Goal: Information Seeking & Learning: Learn about a topic

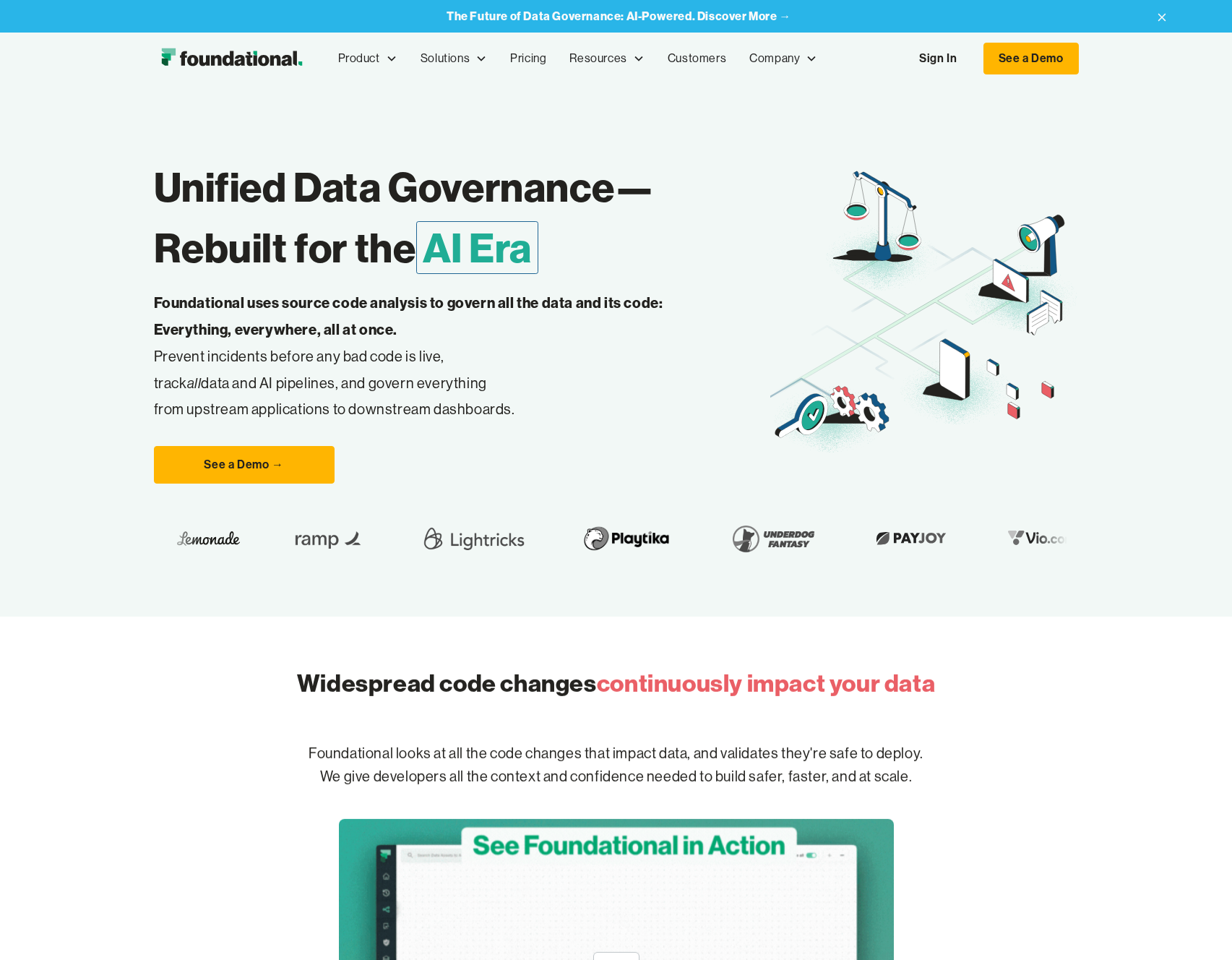
click at [958, 58] on link "Sign In" at bounding box center [938, 58] width 67 height 30
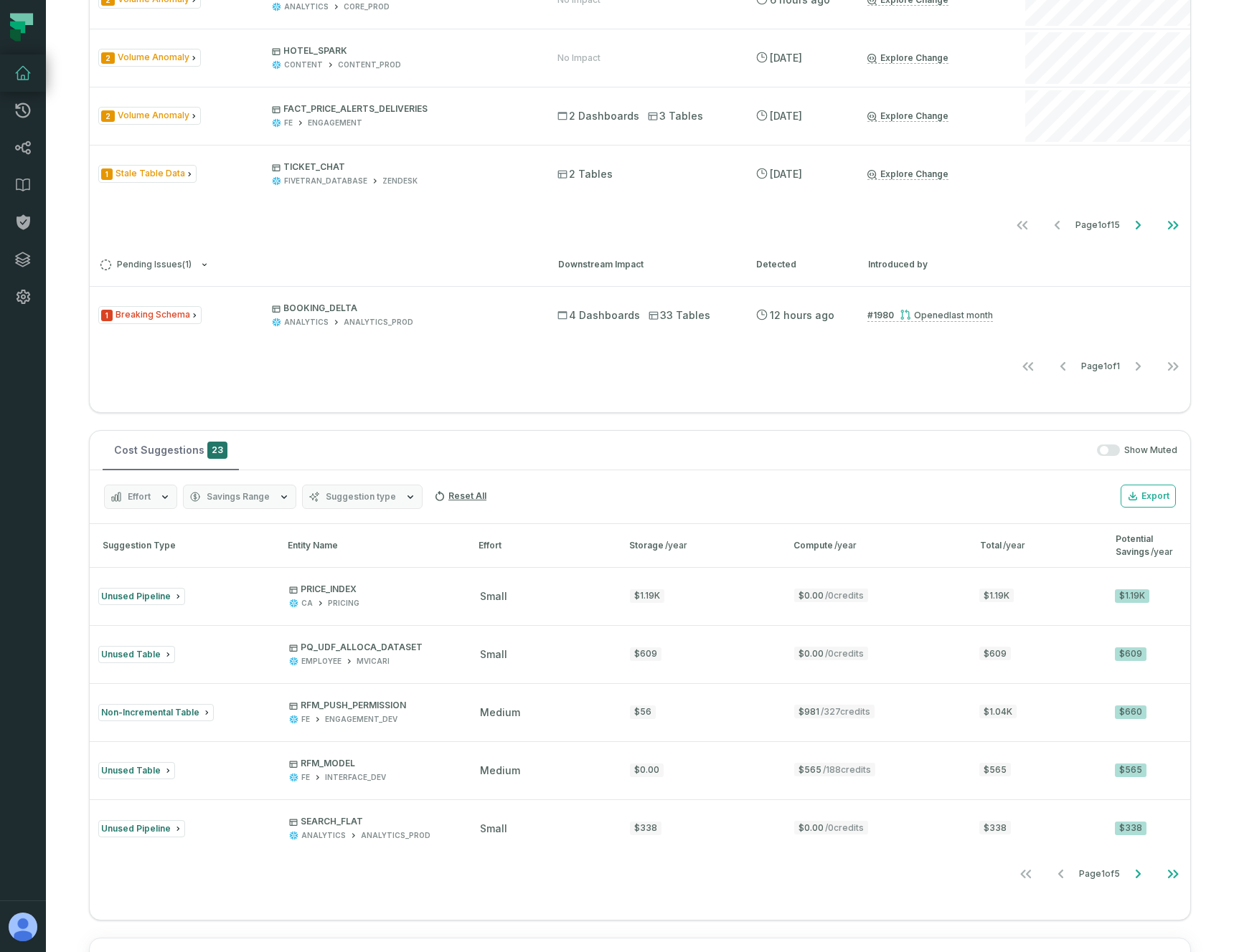
scroll to position [706, 0]
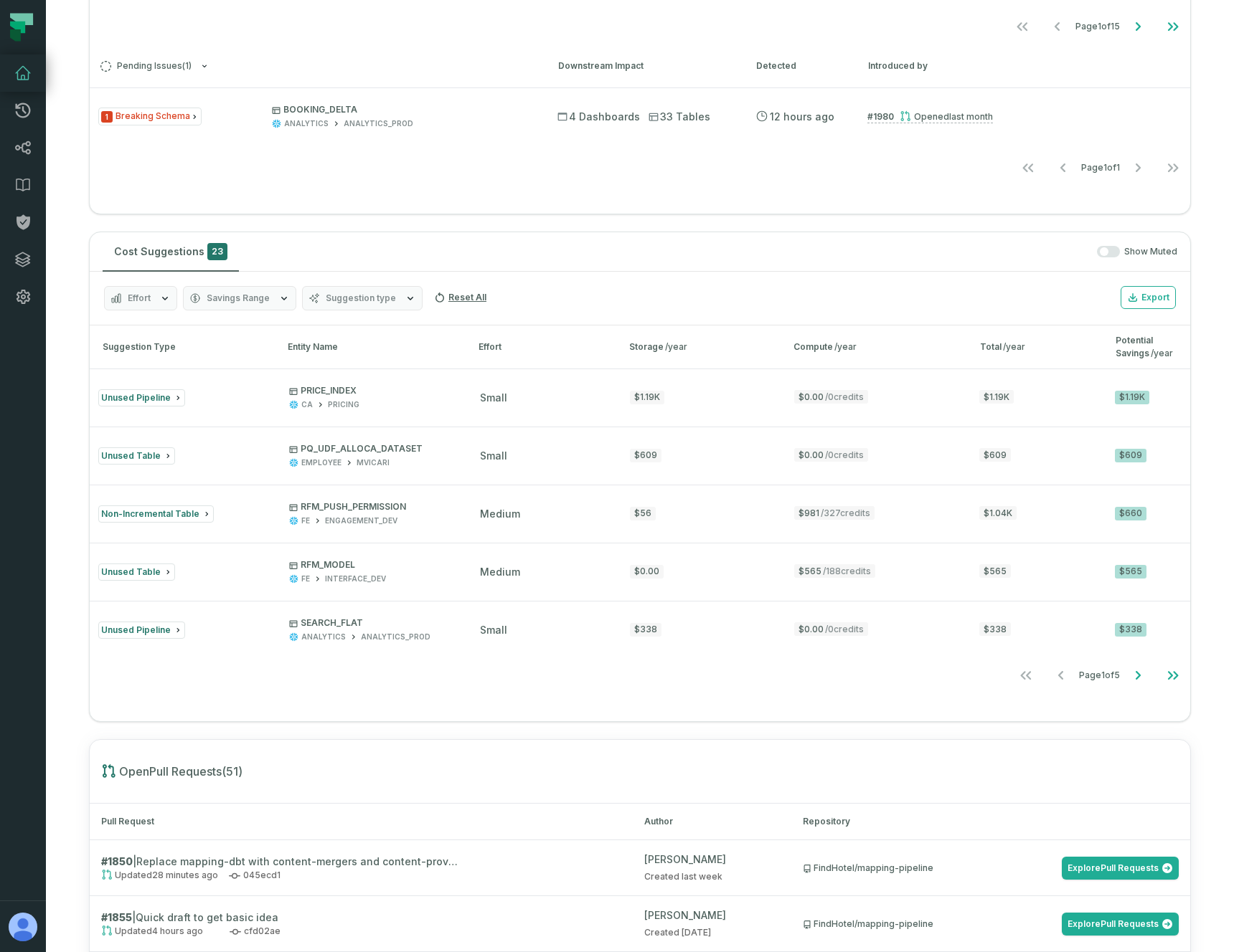
click at [240, 300] on span "Savings Range" at bounding box center [238, 298] width 63 height 11
click at [156, 292] on button "Effort" at bounding box center [140, 298] width 73 height 24
click at [337, 298] on span "Suggestion type" at bounding box center [361, 298] width 71 height 11
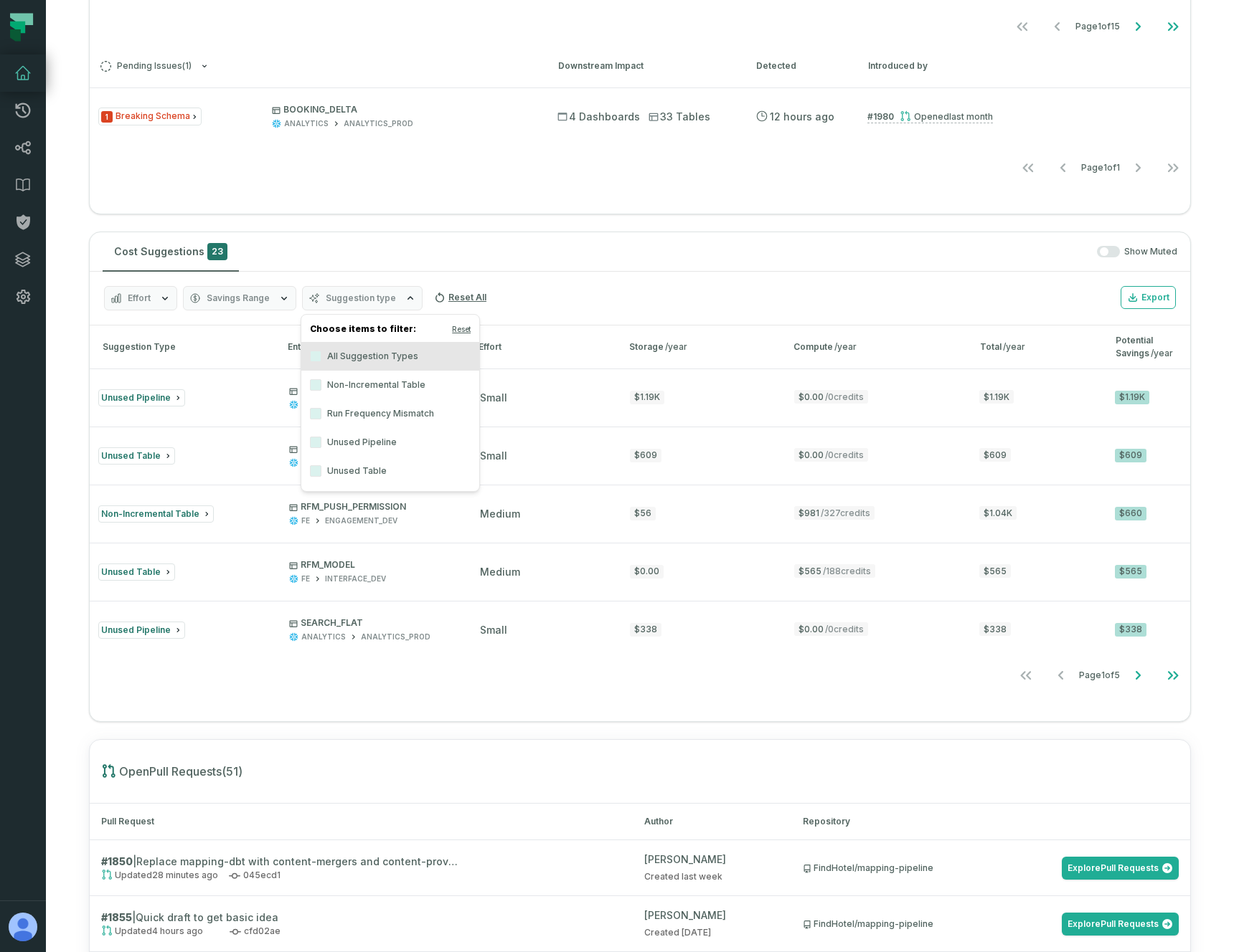
click at [337, 298] on span "Suggestion type" at bounding box center [361, 298] width 71 height 11
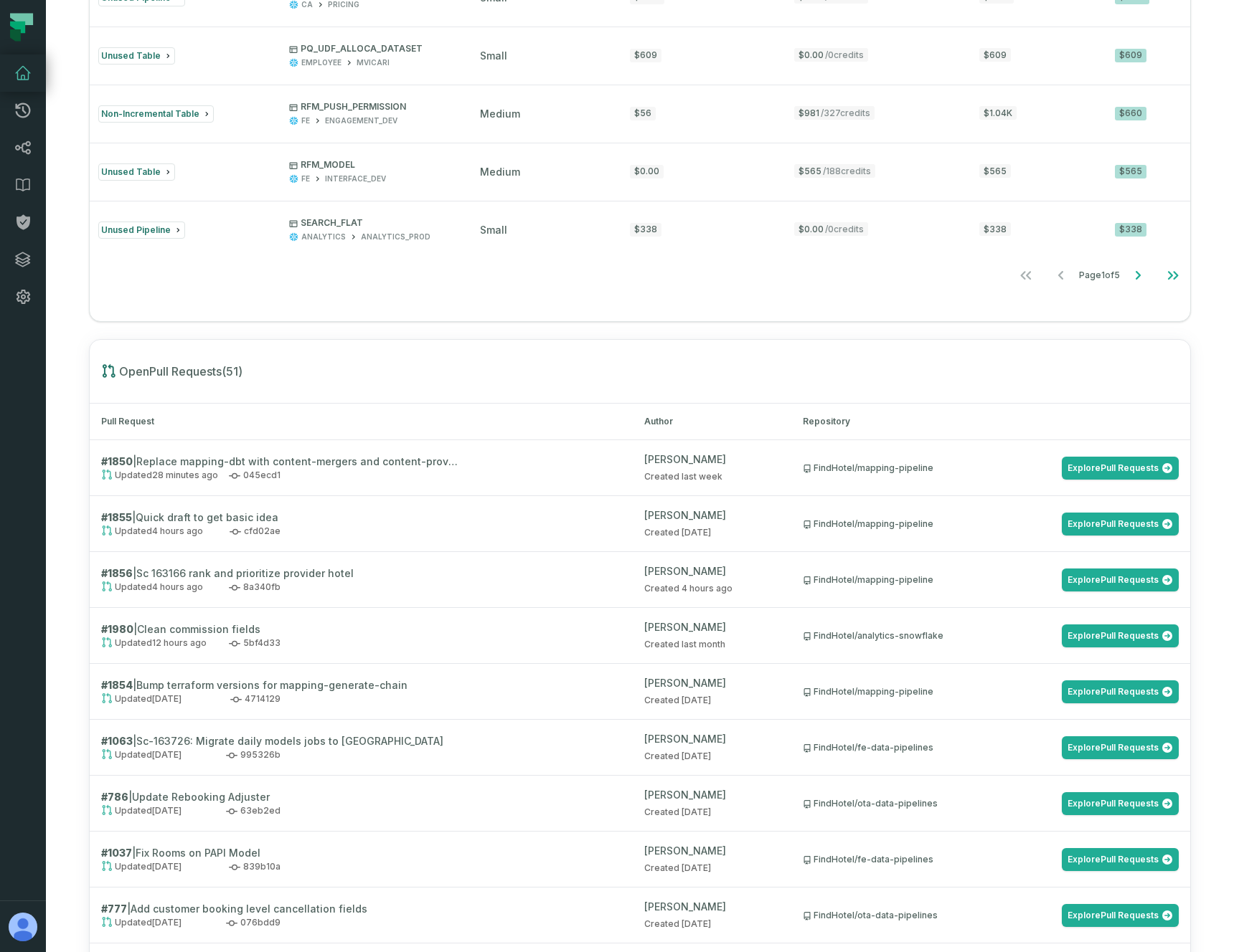
scroll to position [1213, 0]
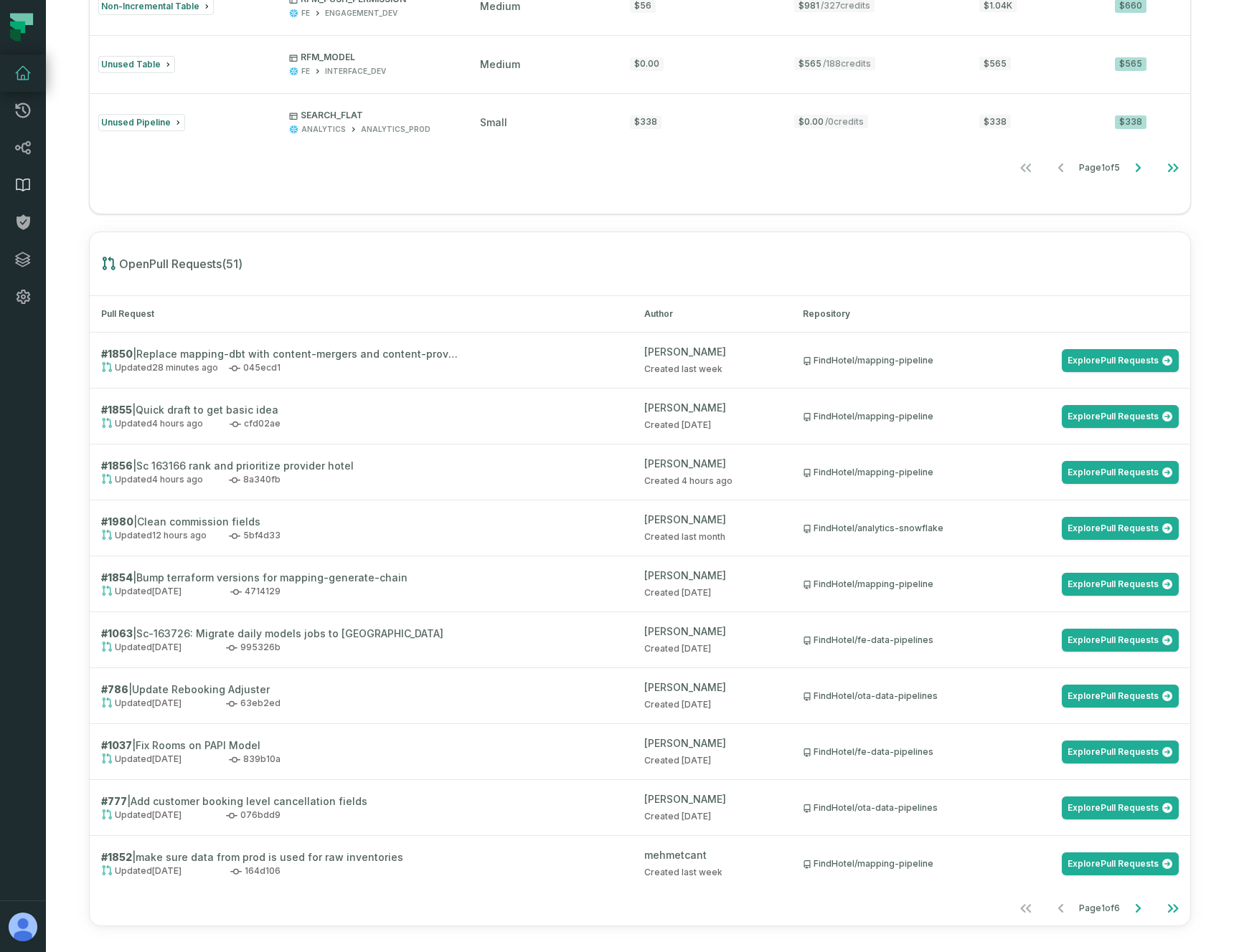
click at [26, 175] on link "Data Catalog" at bounding box center [23, 185] width 46 height 38
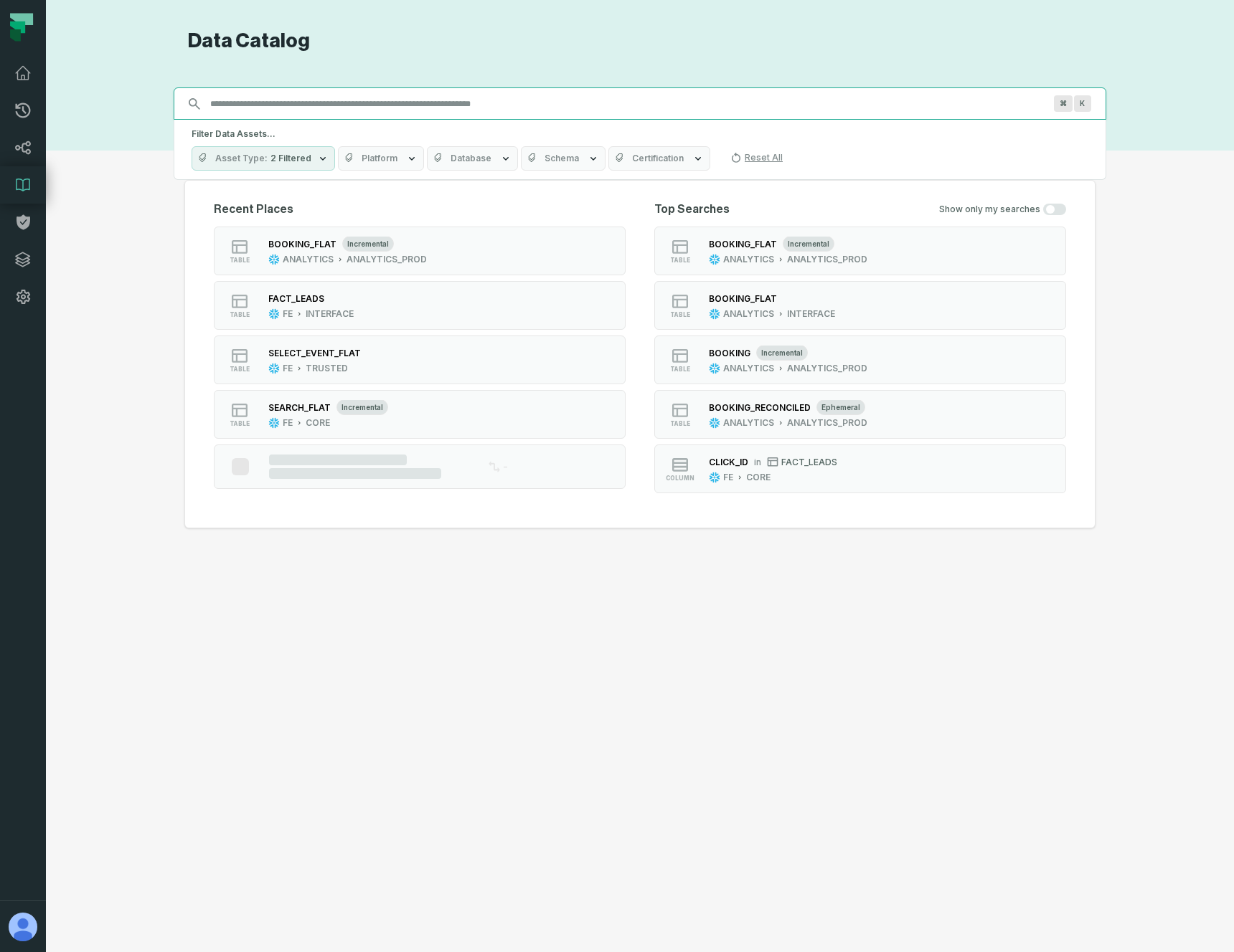
click at [306, 103] on input "Discovery Provider cmdk menu" at bounding box center [626, 104] width 851 height 23
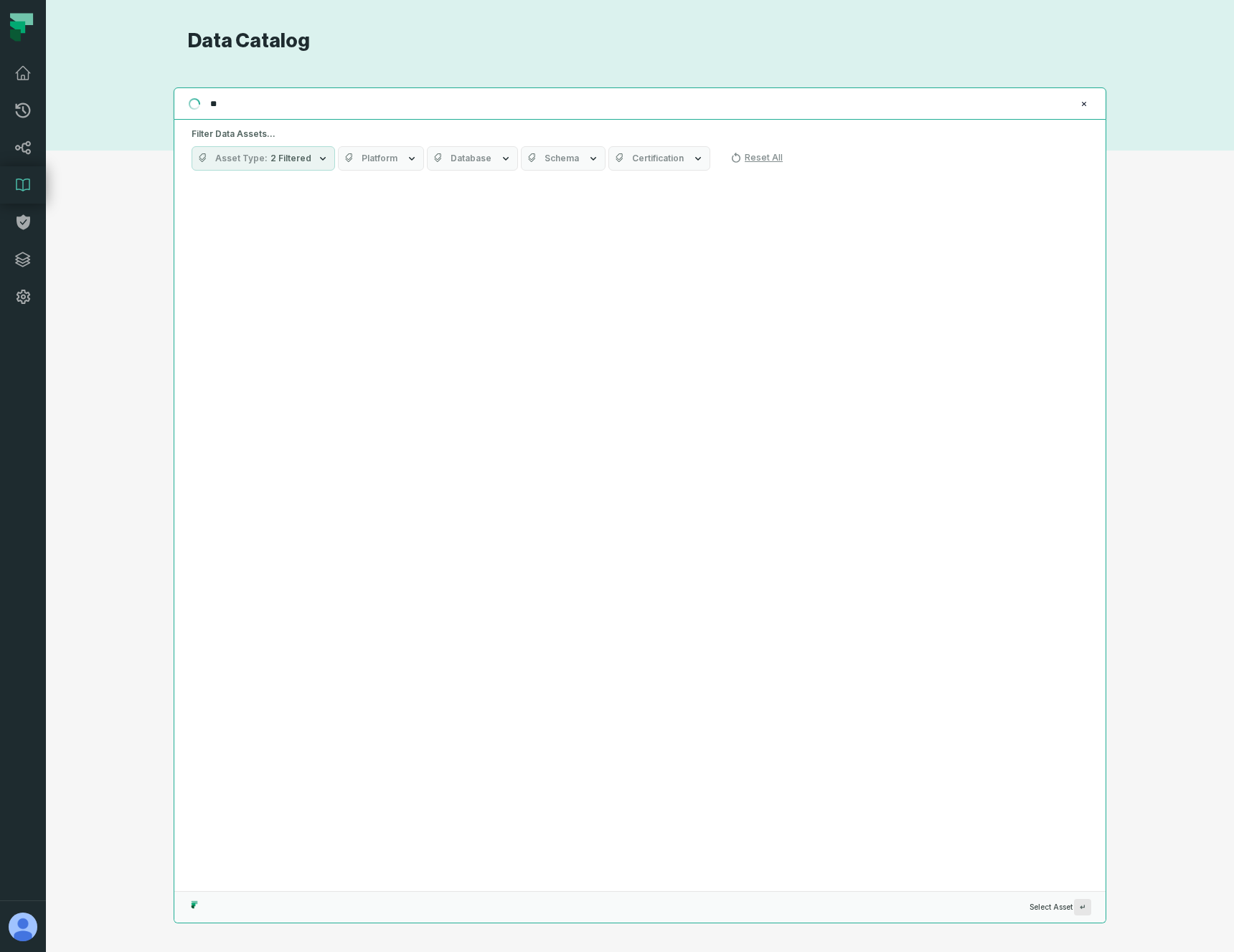
type input "*"
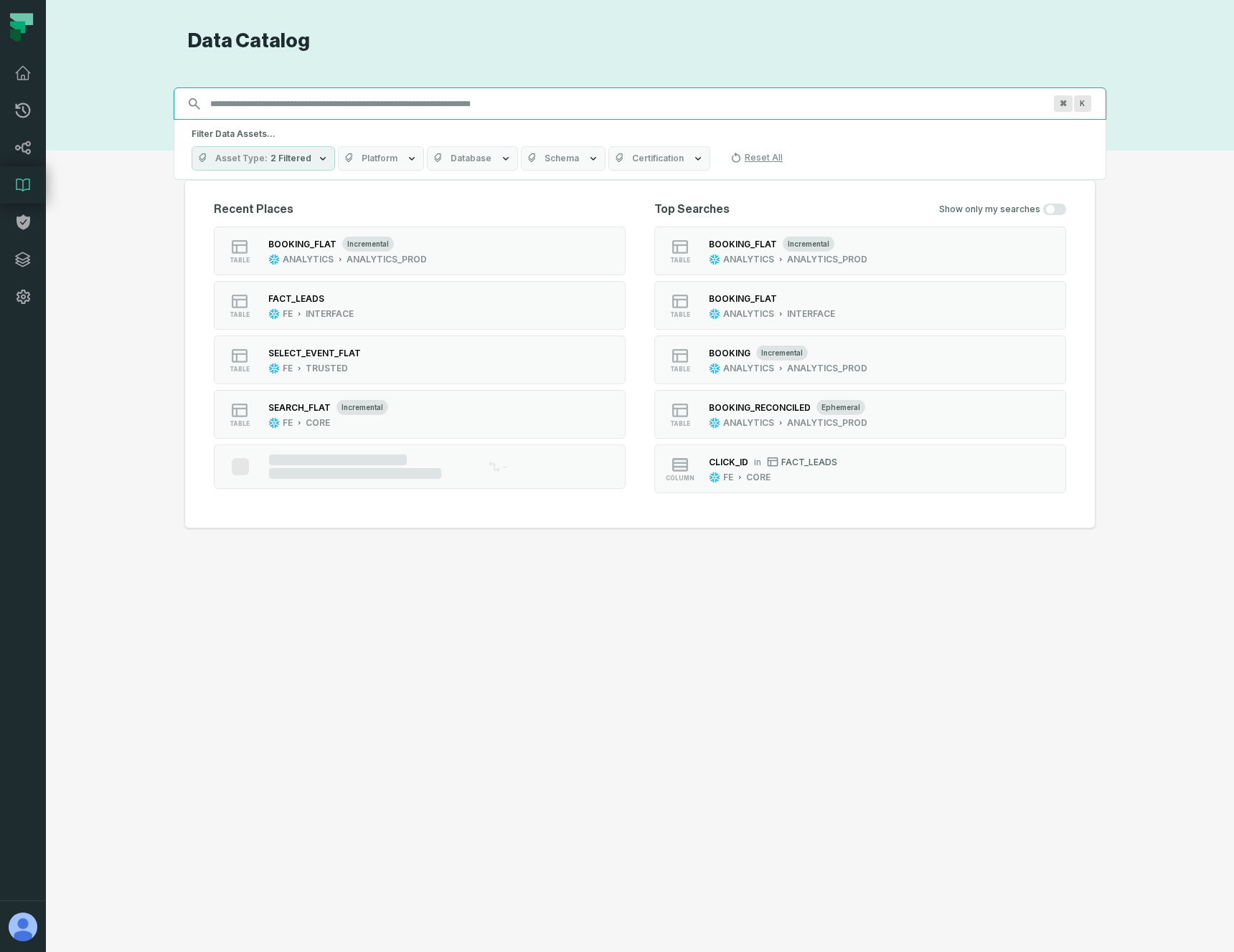
type input "*"
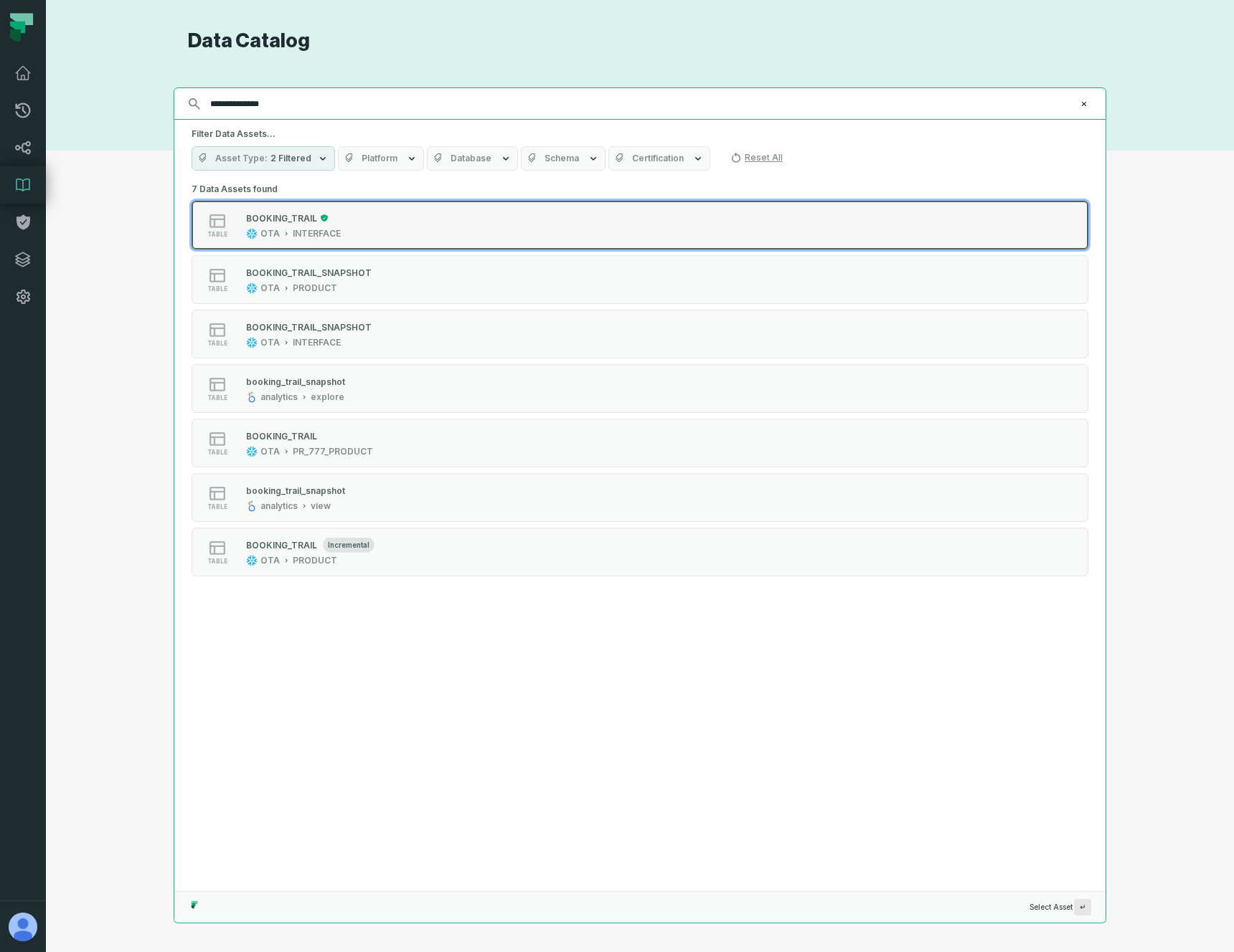
type input "**********"
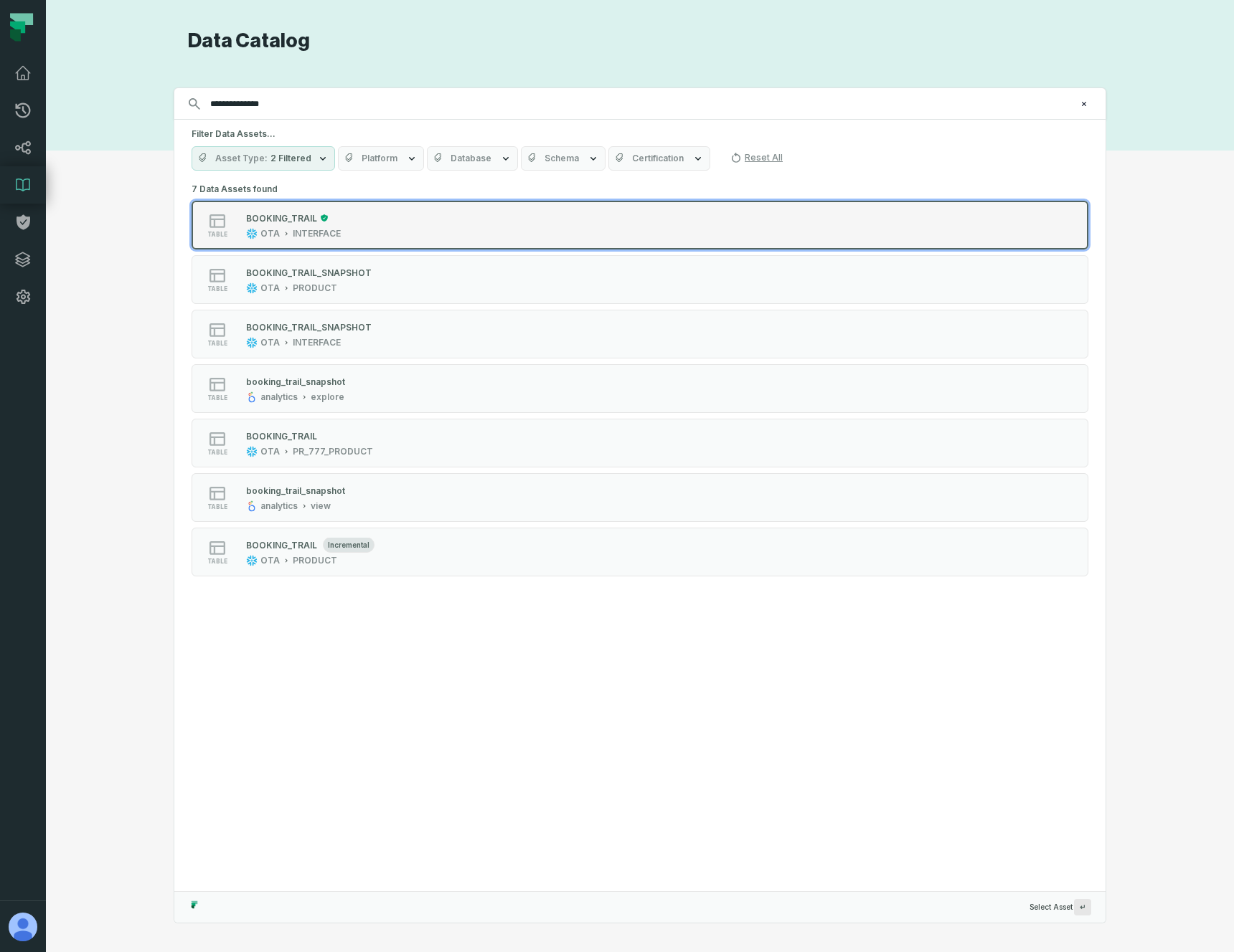
click at [281, 222] on div "BOOKING_TRAIL" at bounding box center [282, 218] width 71 height 11
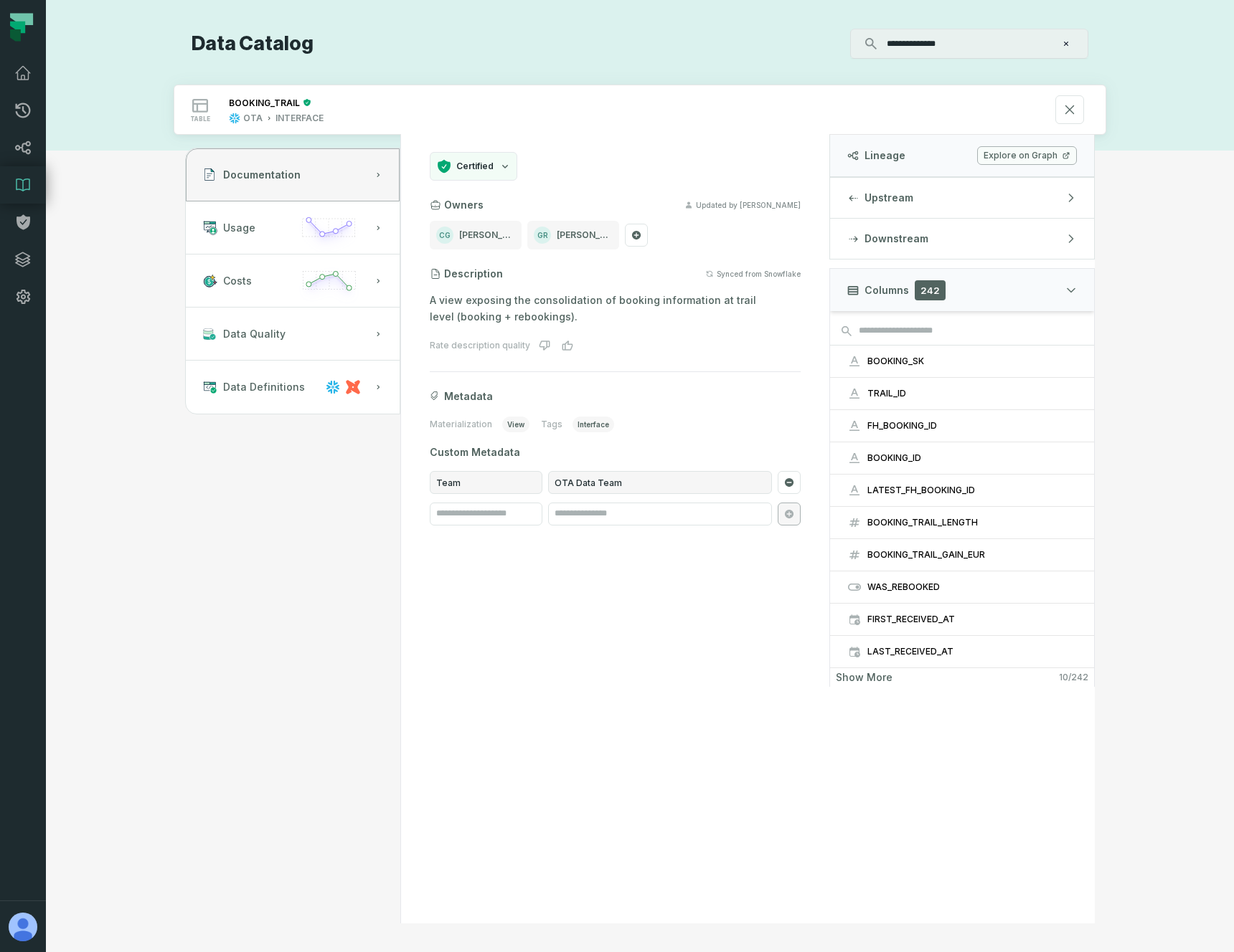
click at [508, 428] on span "view" at bounding box center [516, 424] width 27 height 16
click at [560, 420] on div "Tags interface" at bounding box center [577, 424] width 73 height 16
click at [592, 424] on span "interface" at bounding box center [593, 424] width 41 height 16
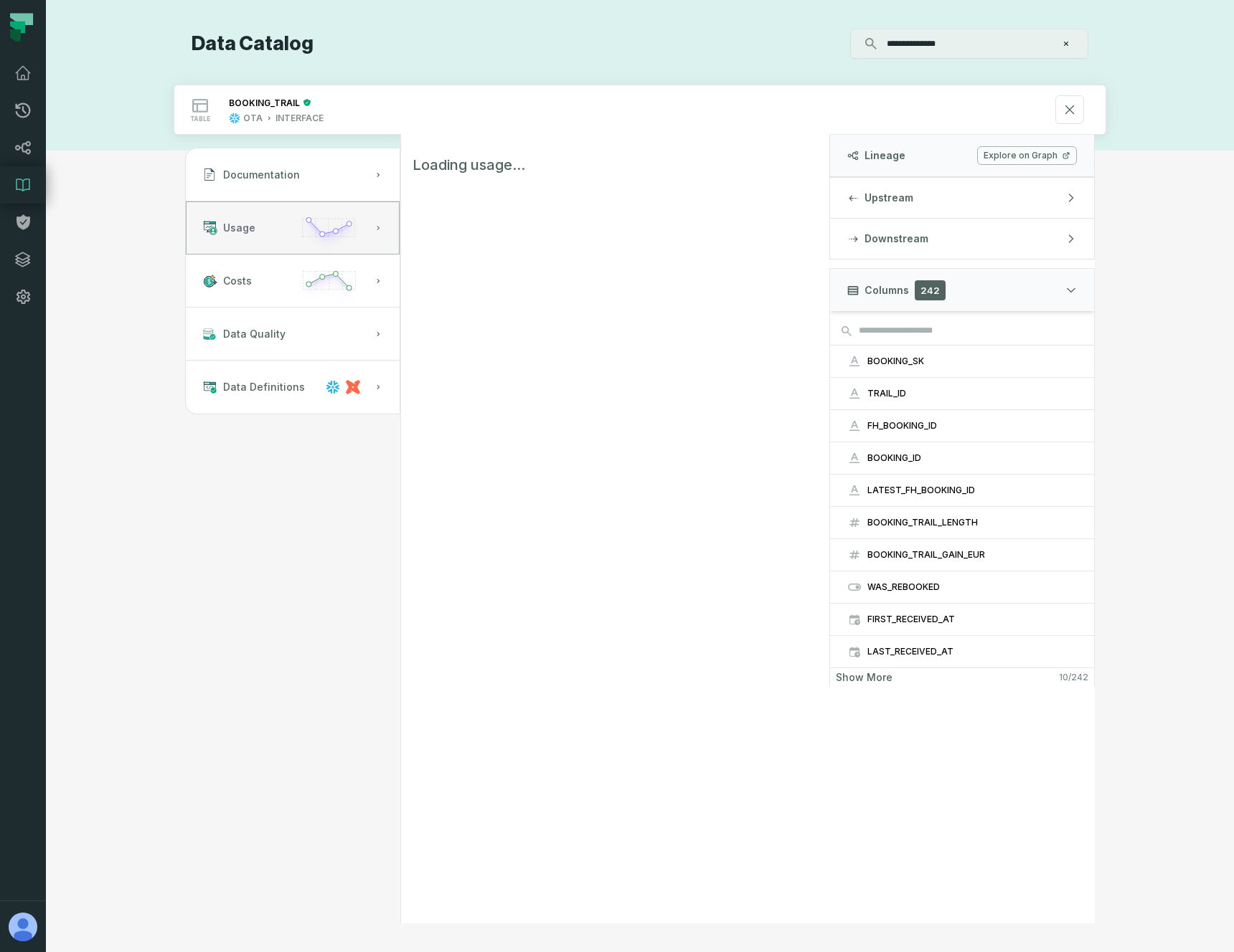
click at [280, 232] on button "Usage" at bounding box center [292, 227] width 214 height 53
click at [284, 291] on button "Costs" at bounding box center [292, 281] width 214 height 53
click at [291, 328] on button "Data Quality" at bounding box center [292, 334] width 214 height 53
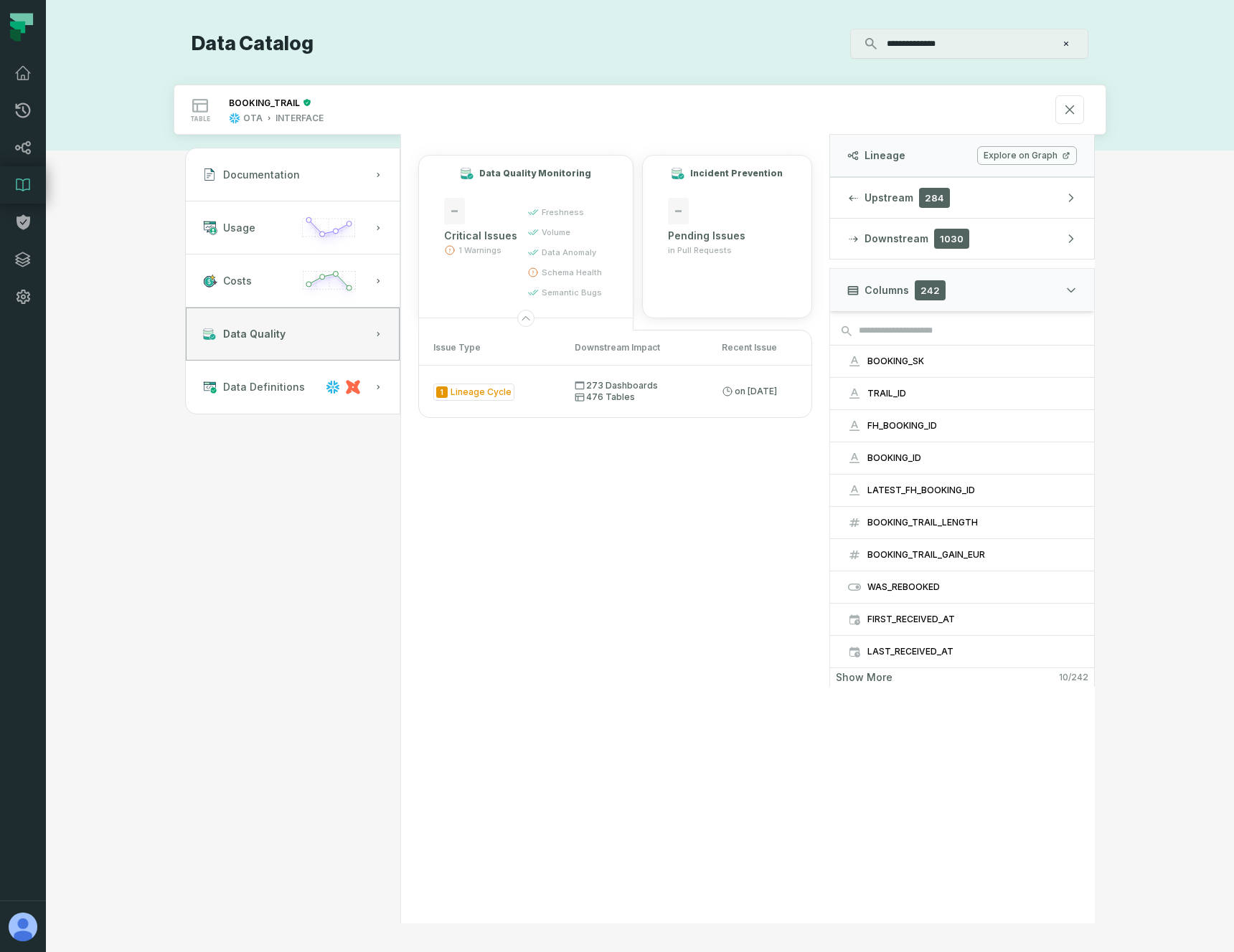
click at [472, 250] on span "1 Warnings" at bounding box center [479, 250] width 43 height 11
click at [477, 290] on div "- Critical Issues 1 Warnings" at bounding box center [484, 252] width 80 height 109
click at [575, 400] on icon at bounding box center [580, 397] width 9 height 8
click at [297, 387] on span "Data Definitions" at bounding box center [264, 387] width 82 height 14
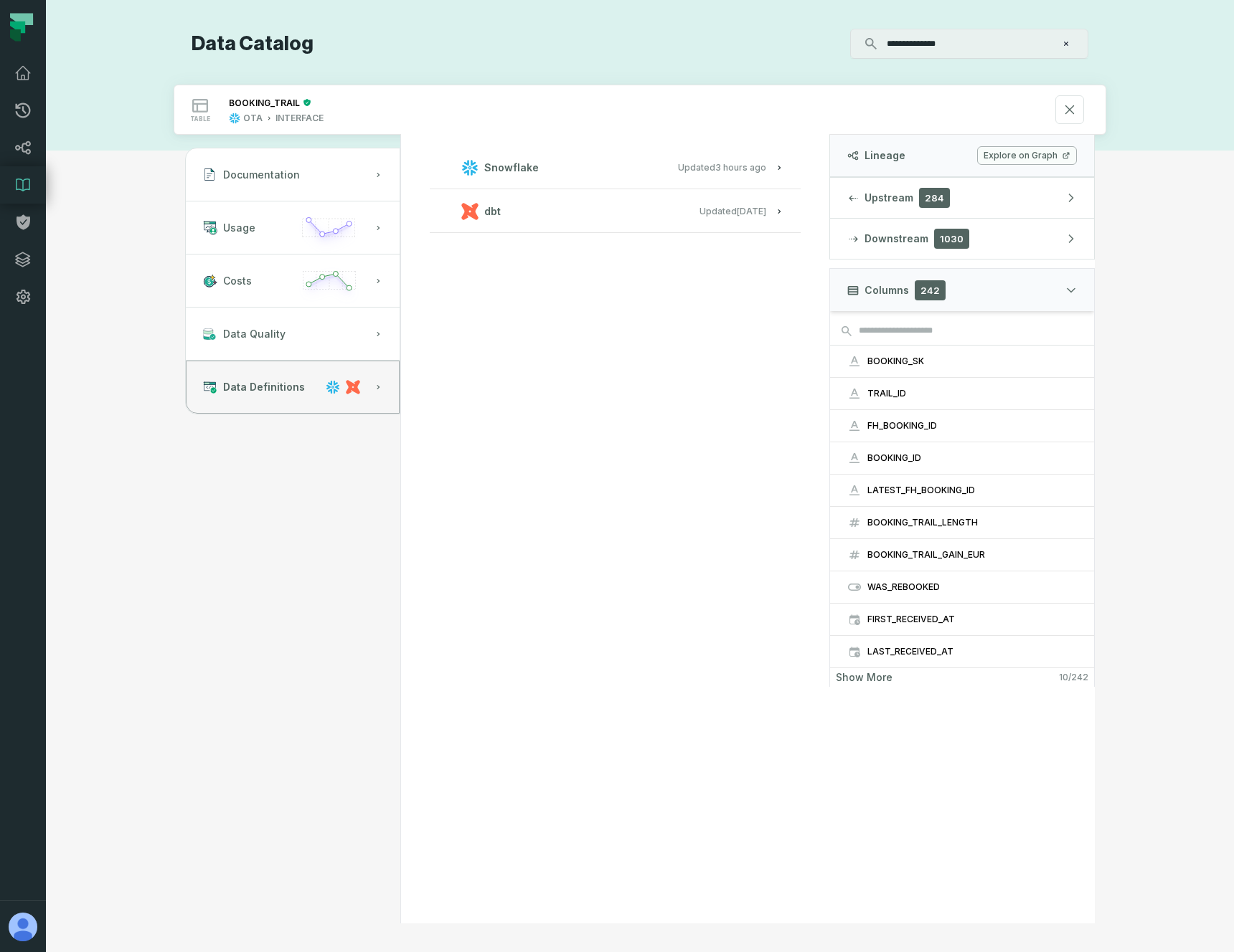
click at [536, 212] on button "dbt Updated 12/09/2025, 15:31:13" at bounding box center [615, 211] width 336 height 20
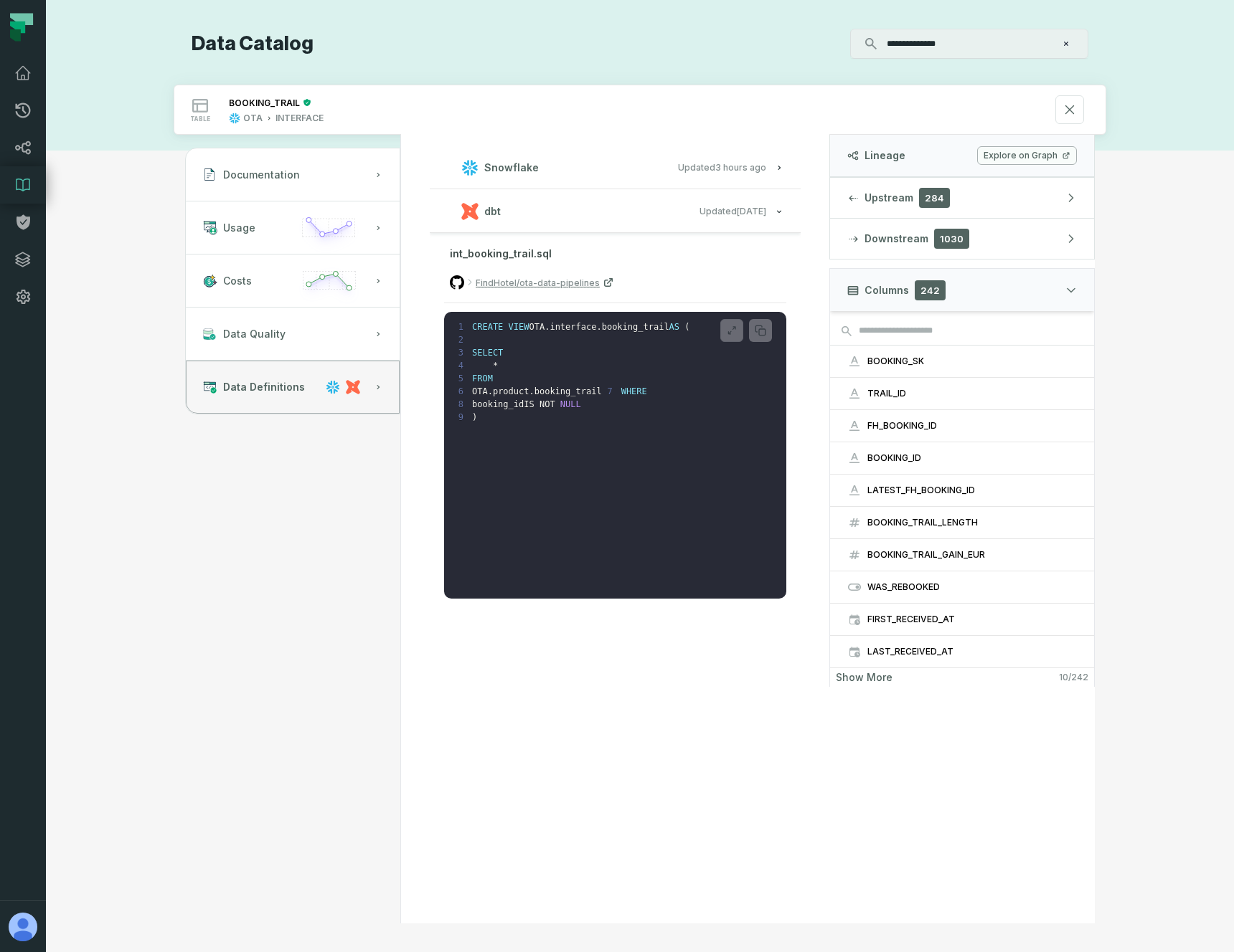
click at [551, 182] on h3 "Snowflake Updated 16/09/2025, 12:02:18" at bounding box center [615, 167] width 371 height 43
click at [552, 164] on button "Snowflake Updated 16/09/2025, 12:02:18" at bounding box center [615, 167] width 336 height 20
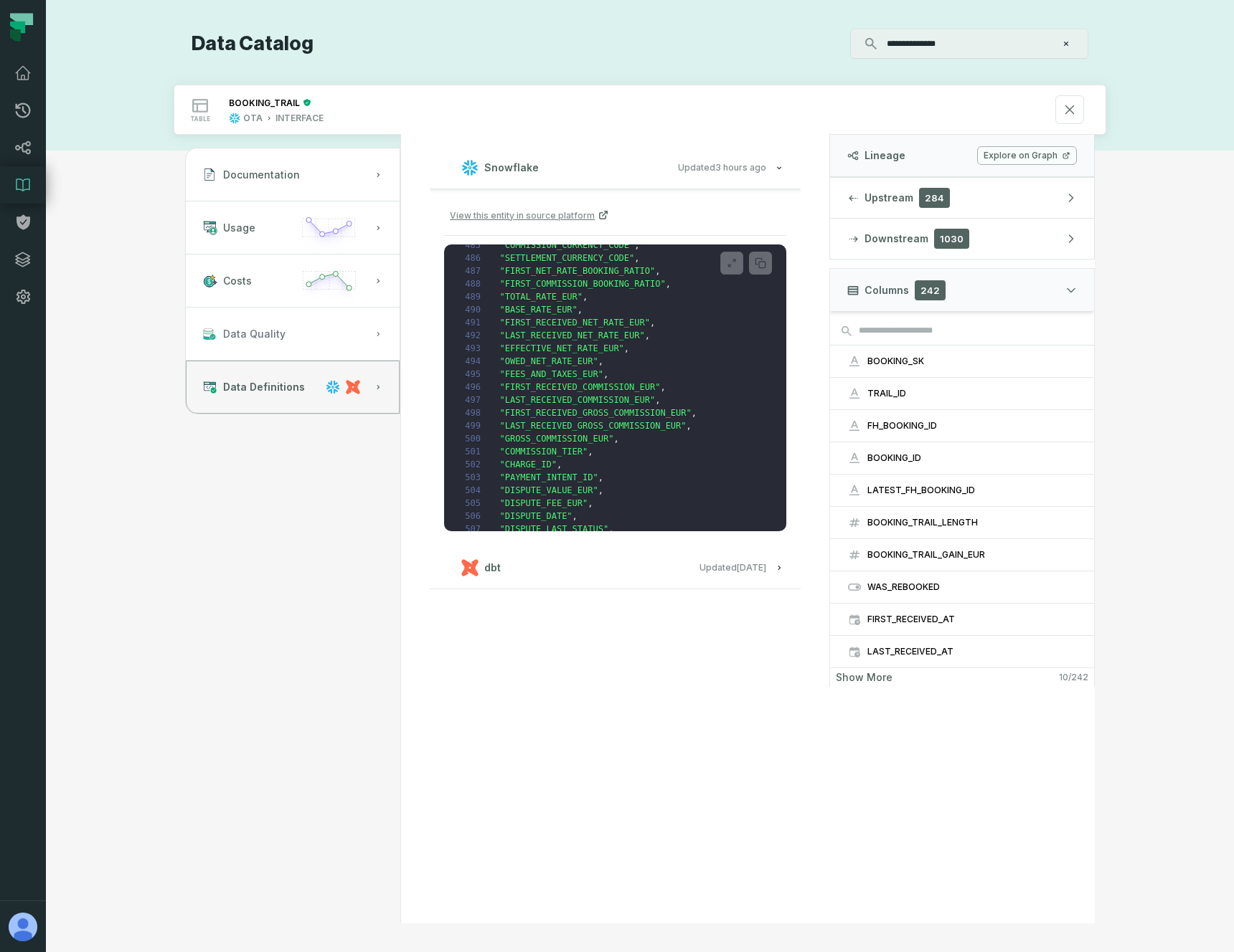
scroll to position [5144, 0]
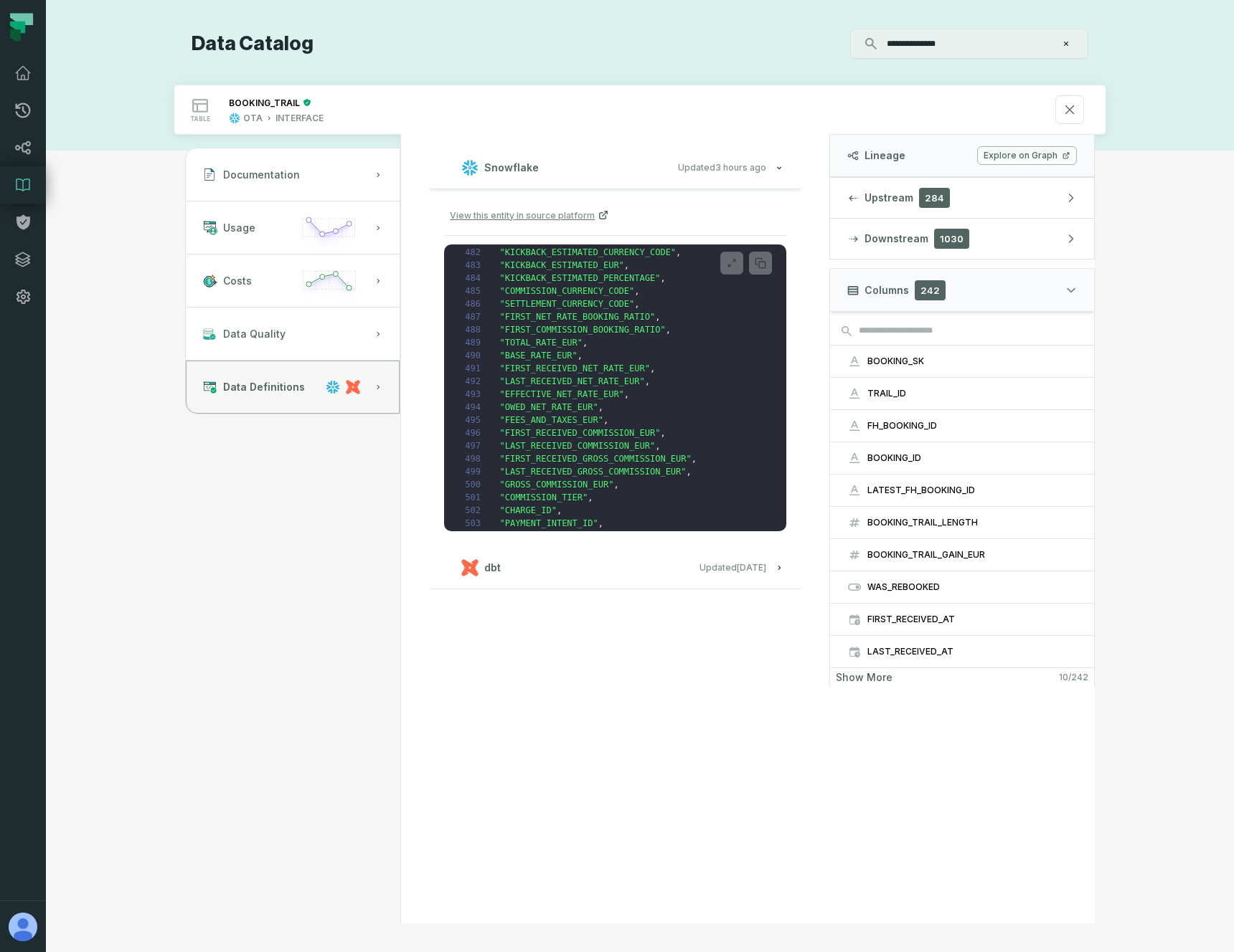
click at [526, 535] on div "View this entity in source platform 1 create or replace view OTA . interface . …" at bounding box center [615, 367] width 371 height 357
click at [534, 577] on h3 "dbt Updated 12/09/2025, 15:31:13" at bounding box center [615, 568] width 371 height 43
click at [508, 561] on button "dbt Updated 12/09/2025, 15:31:13" at bounding box center [615, 568] width 336 height 20
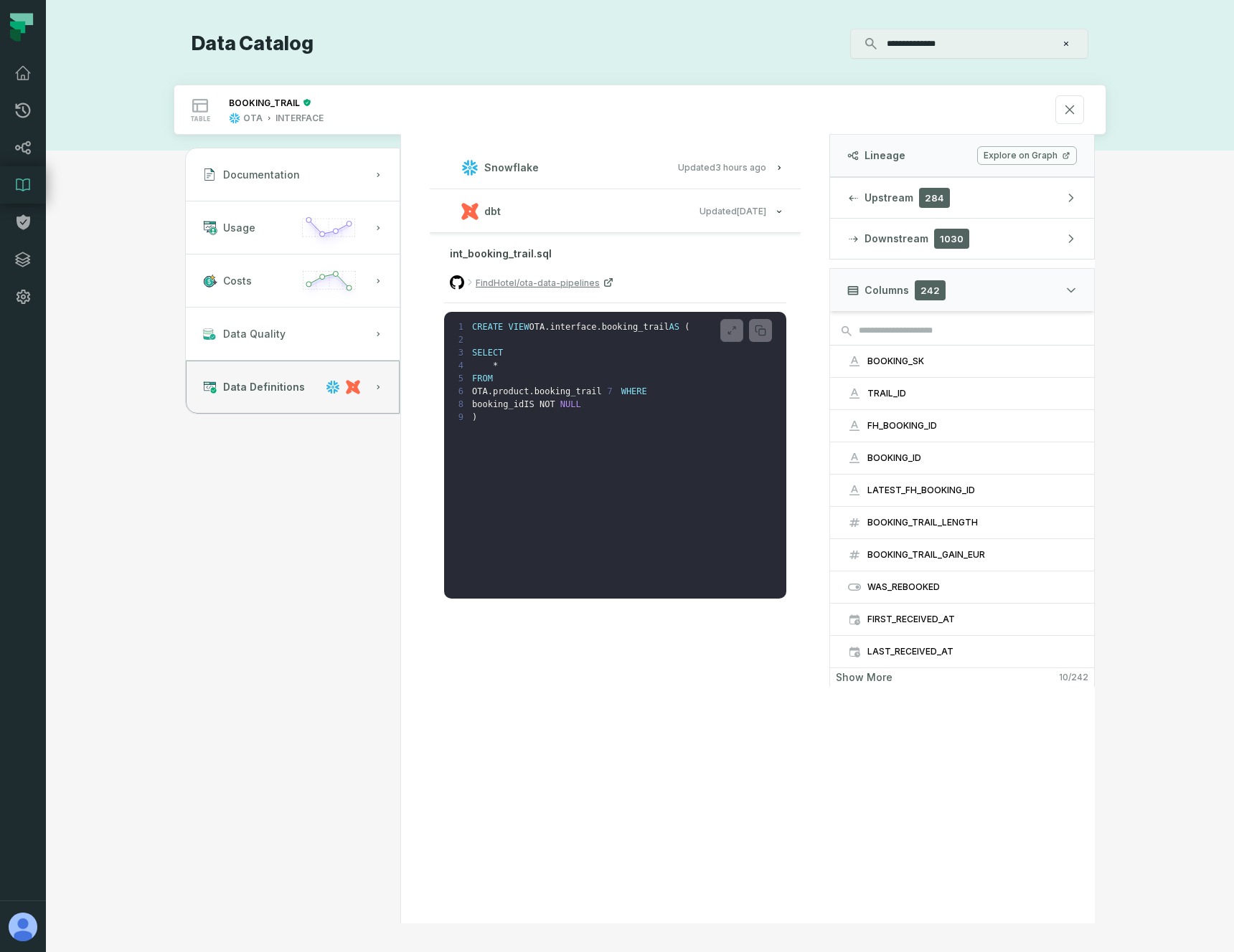
click at [195, 532] on div "Documentation Usage Costs Data Quality Data Definitions Snowflake Updated 16/09…" at bounding box center [640, 529] width 933 height 789
click at [219, 172] on button "Documentation" at bounding box center [292, 175] width 214 height 53
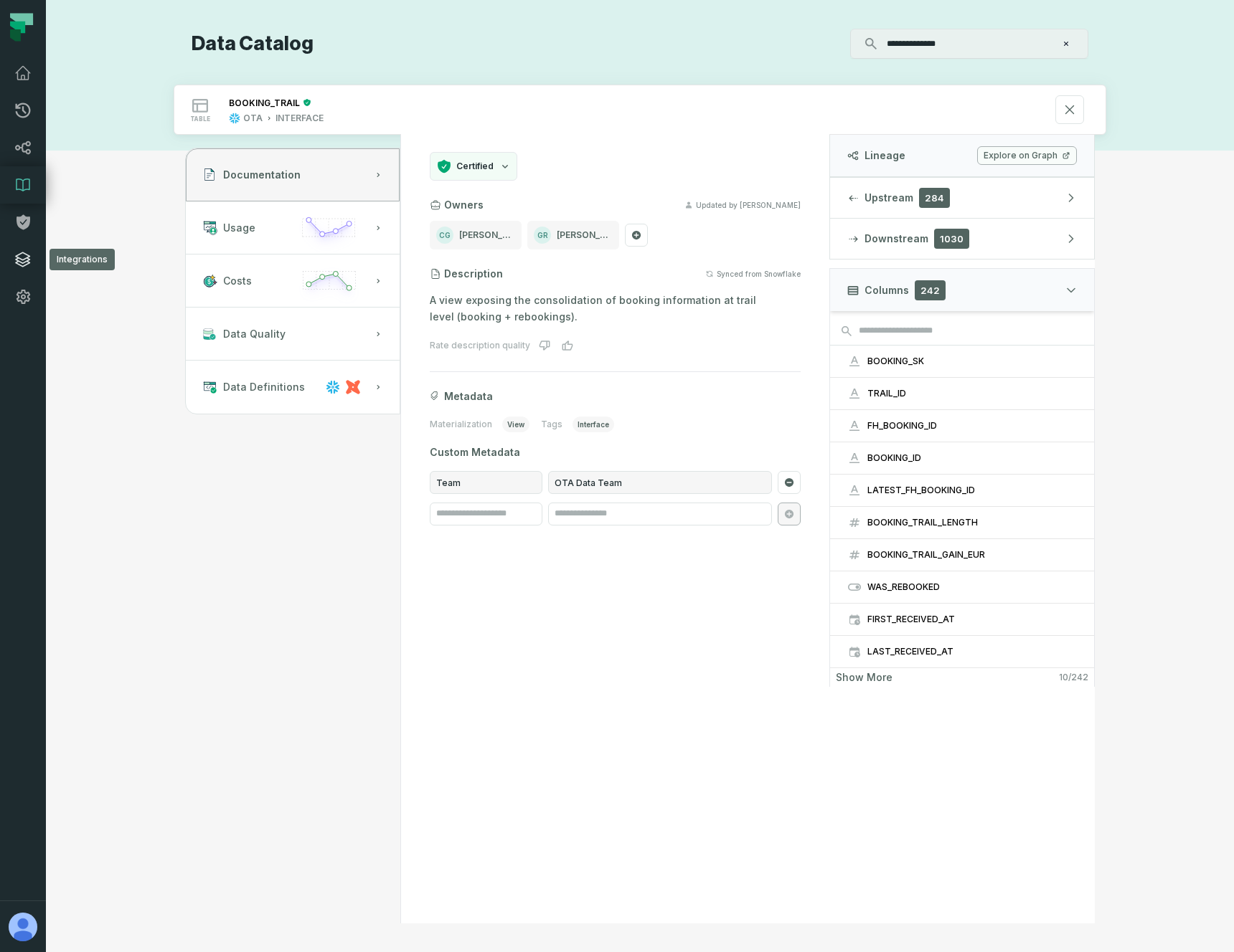
click at [23, 261] on icon at bounding box center [23, 259] width 17 height 17
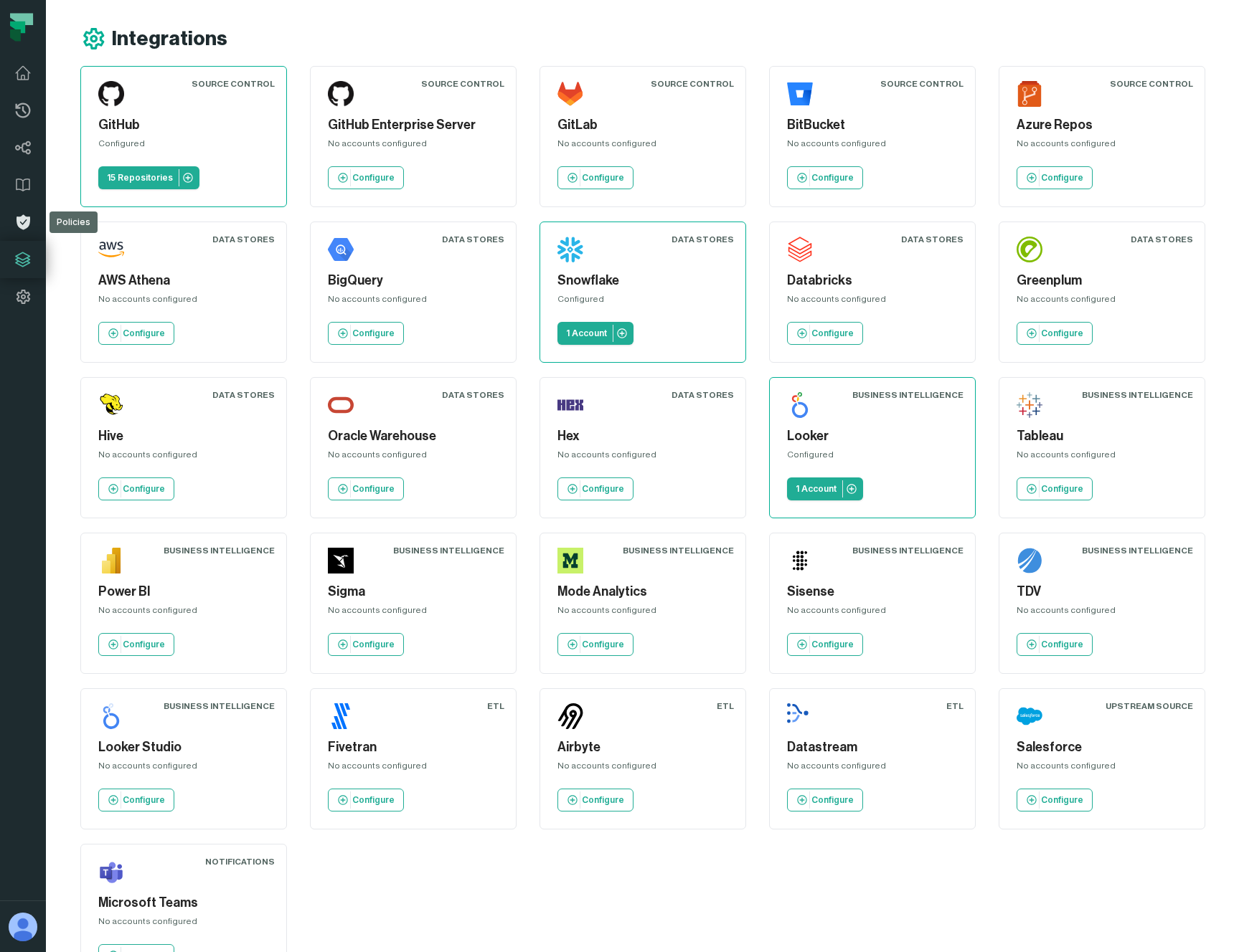
click at [24, 233] on link "Policies" at bounding box center [23, 222] width 46 height 38
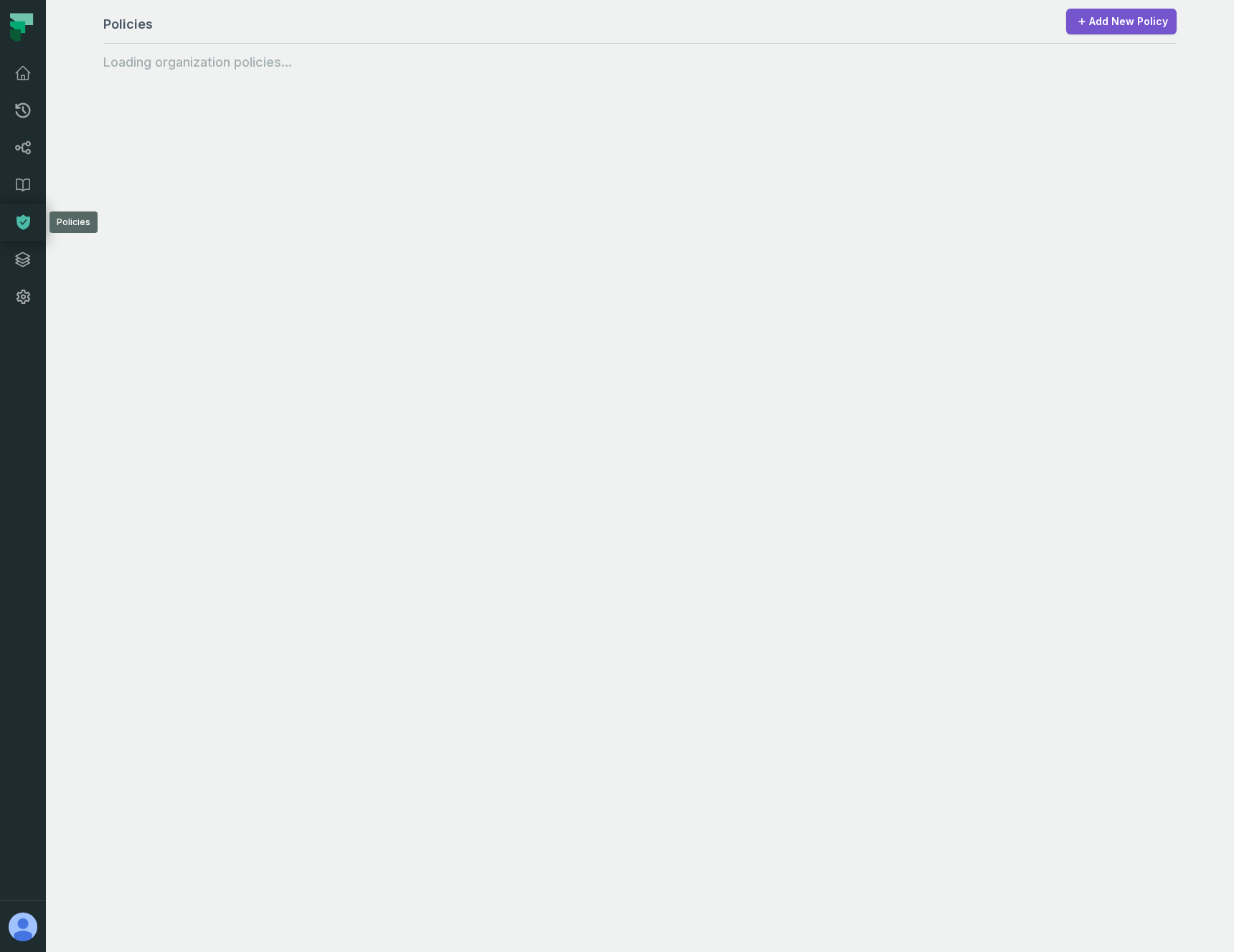
click at [24, 221] on icon at bounding box center [23, 222] width 17 height 17
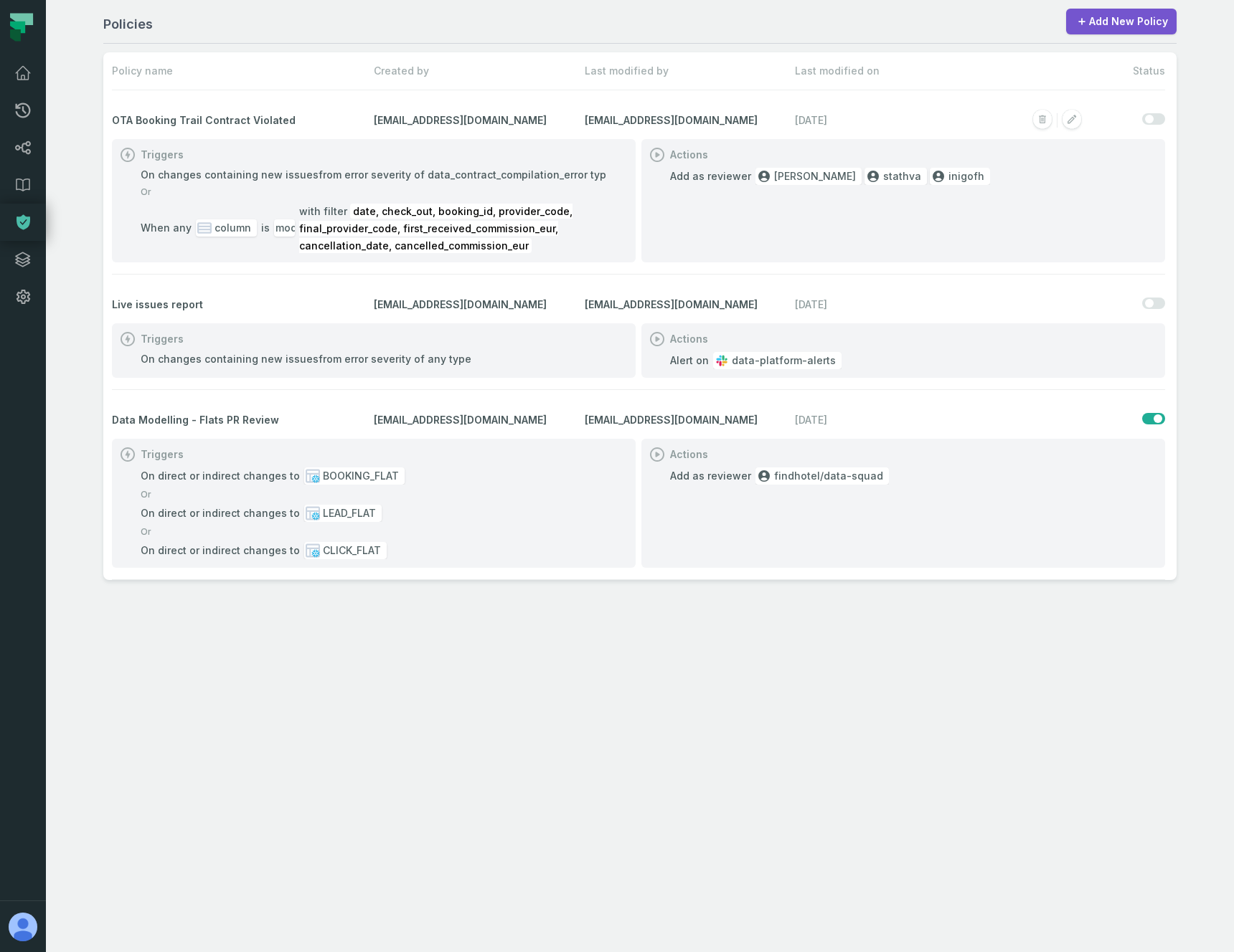
click at [714, 218] on section "Actions Add as reviewer xiaoye-hua stathva inigofh" at bounding box center [903, 200] width 523 height 123
click at [548, 160] on div "Triggers" at bounding box center [373, 155] width 506 height 14
click at [1066, 125] on rect "button" at bounding box center [1072, 119] width 19 height 19
select select "********"
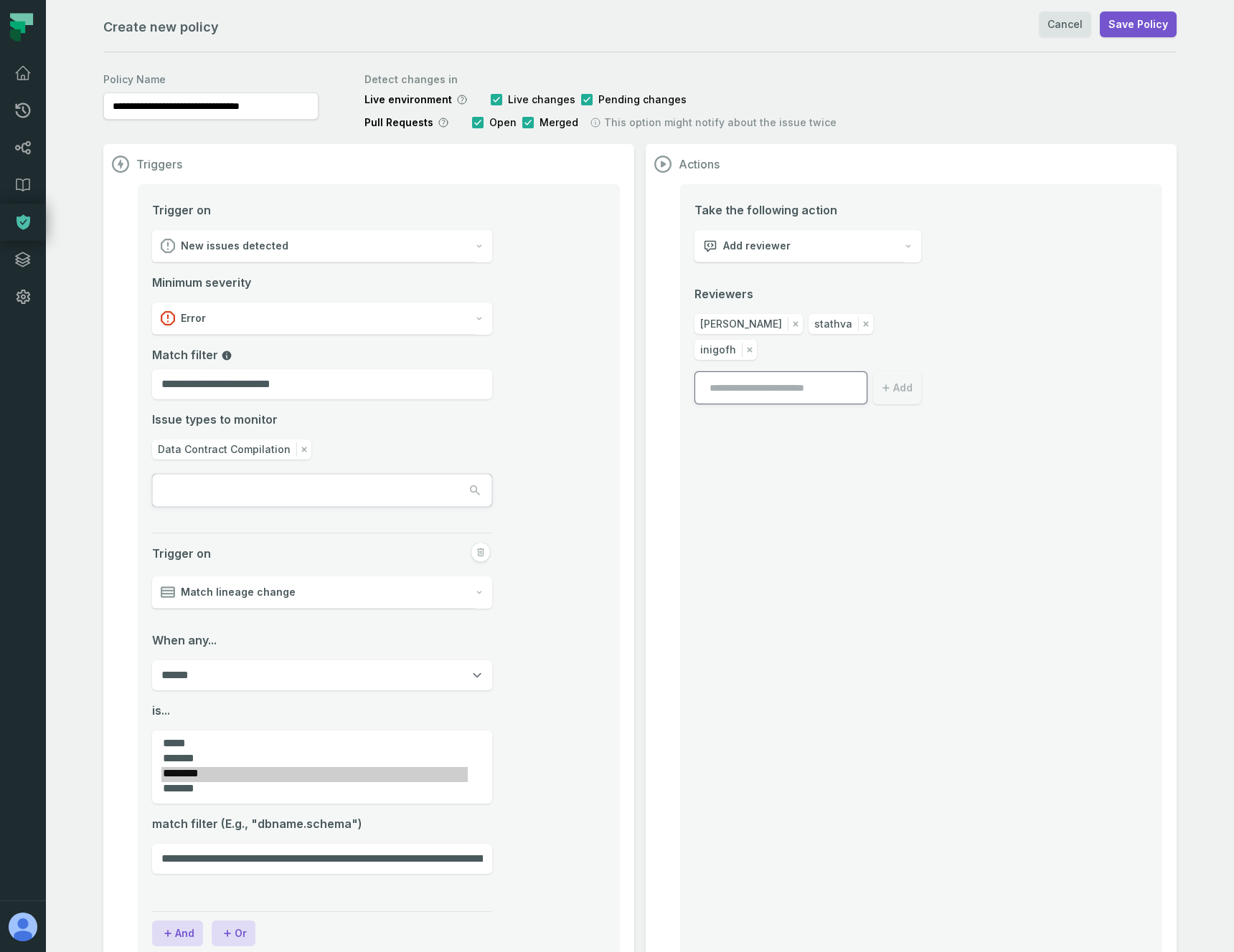
click at [476, 423] on div "Issue types to monitor" at bounding box center [321, 419] width 340 height 17
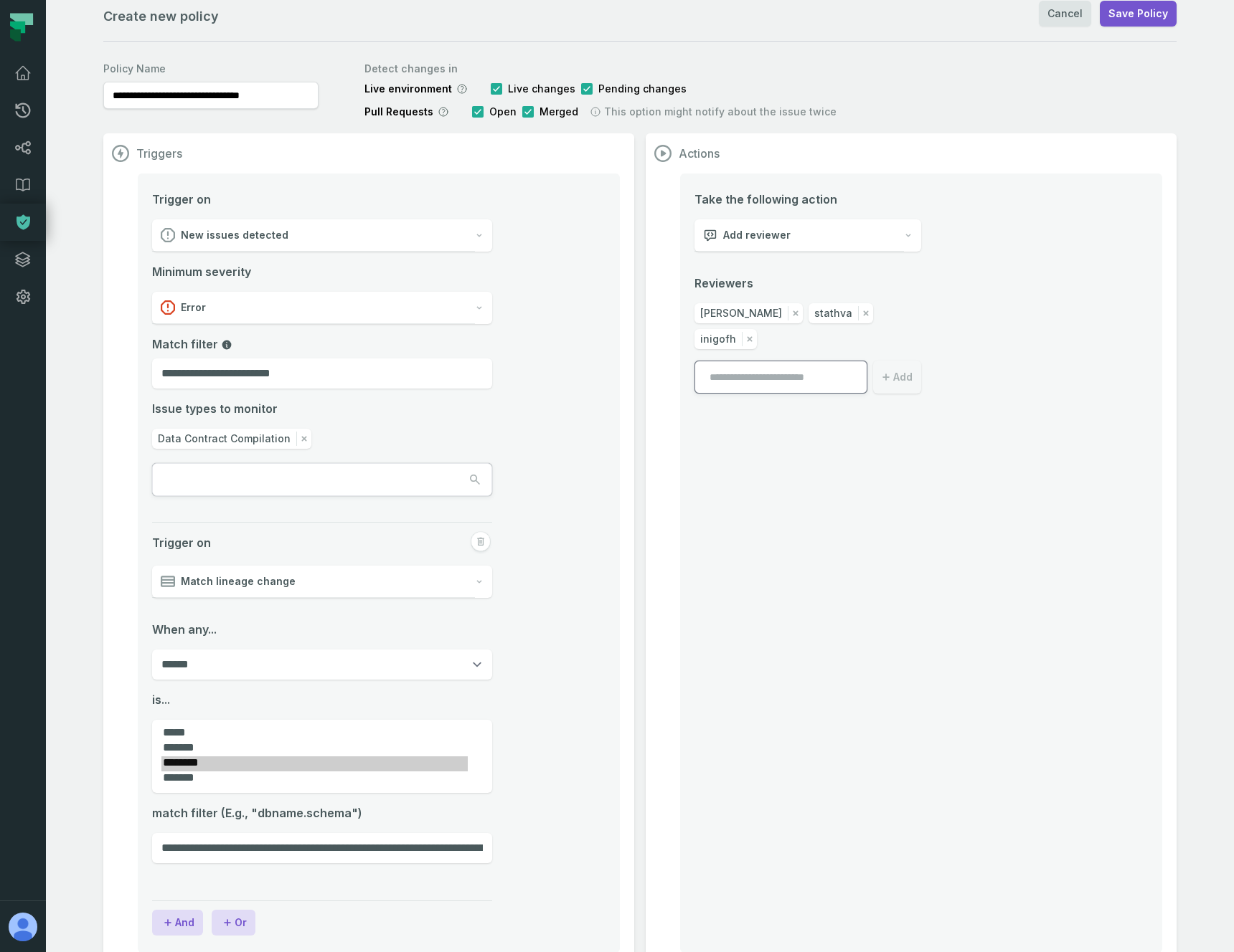
scroll to position [17, 0]
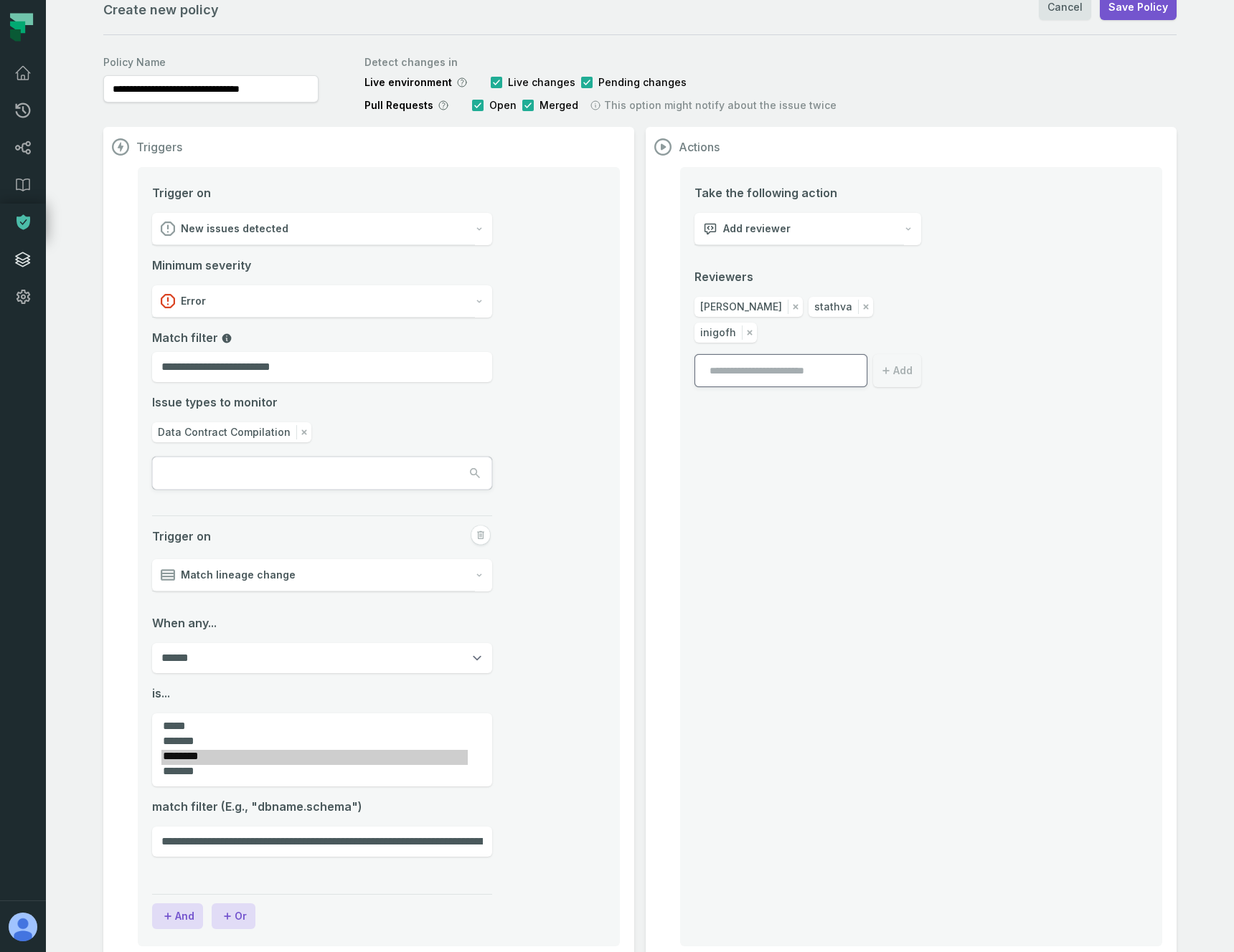
click at [11, 265] on link "Integrations" at bounding box center [23, 260] width 46 height 38
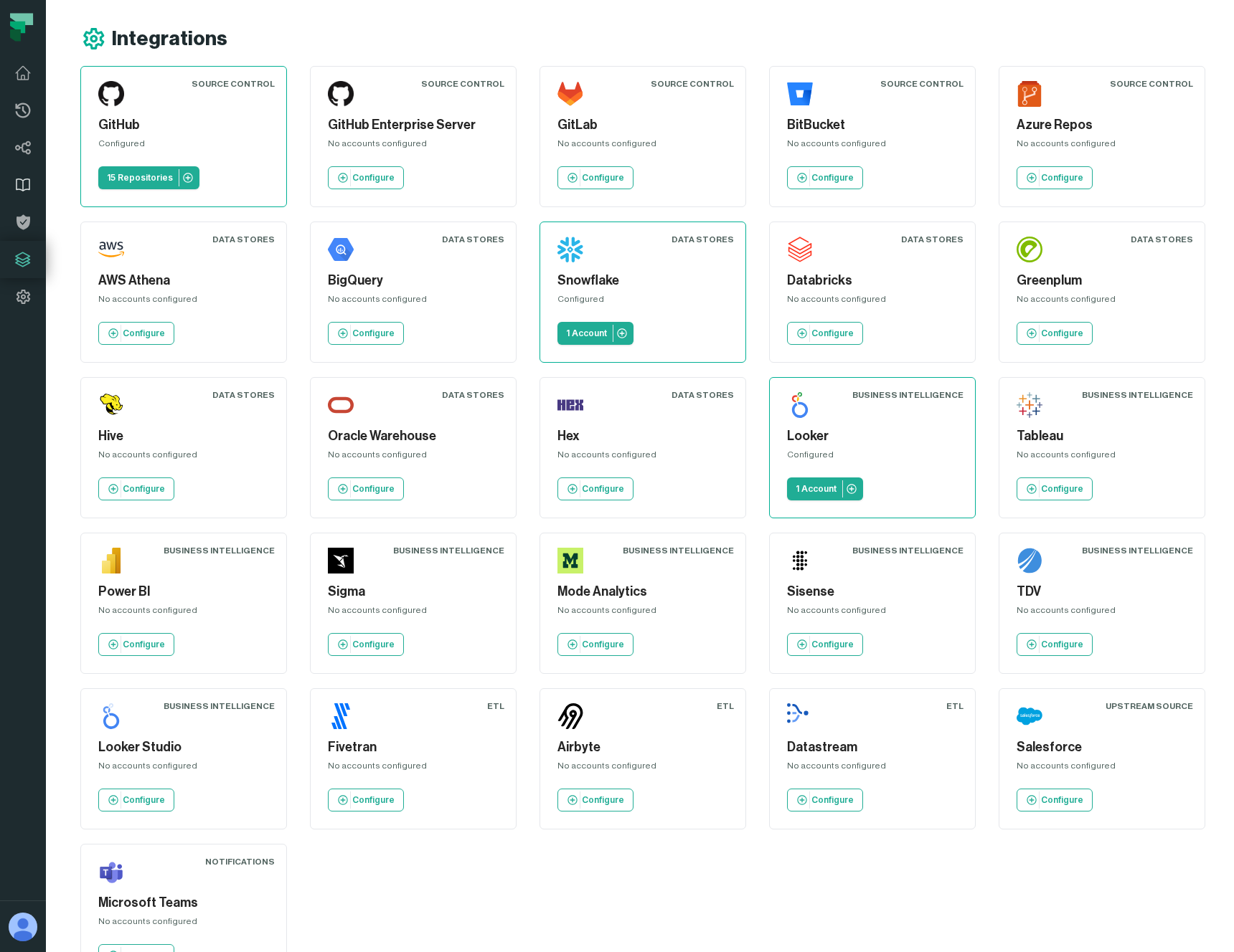
click at [17, 185] on icon at bounding box center [23, 185] width 17 height 17
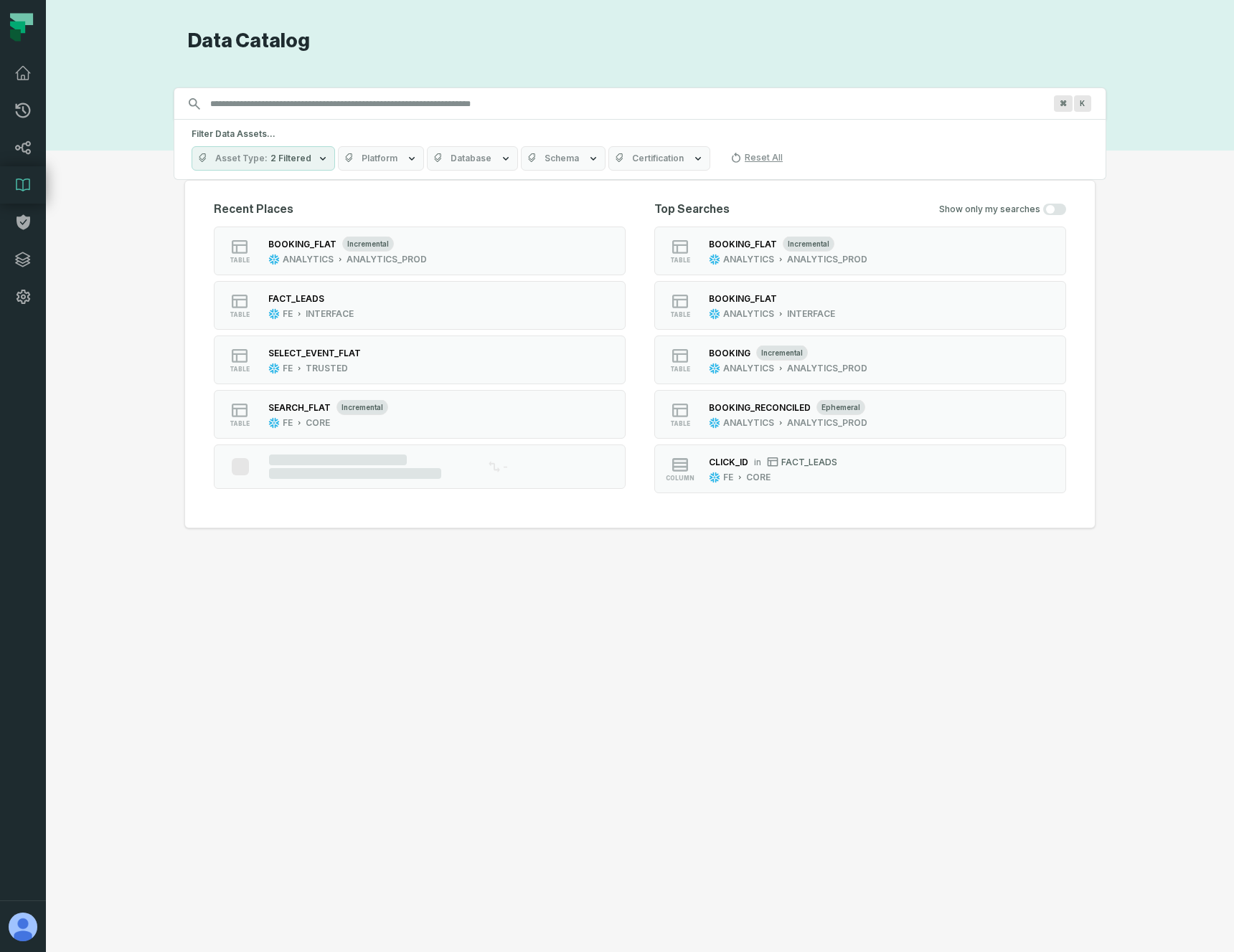
click at [363, 136] on h5 "Filter Data Assets..." at bounding box center [640, 134] width 897 height 11
click at [344, 107] on input "Discovery Provider cmdk menu" at bounding box center [626, 104] width 851 height 23
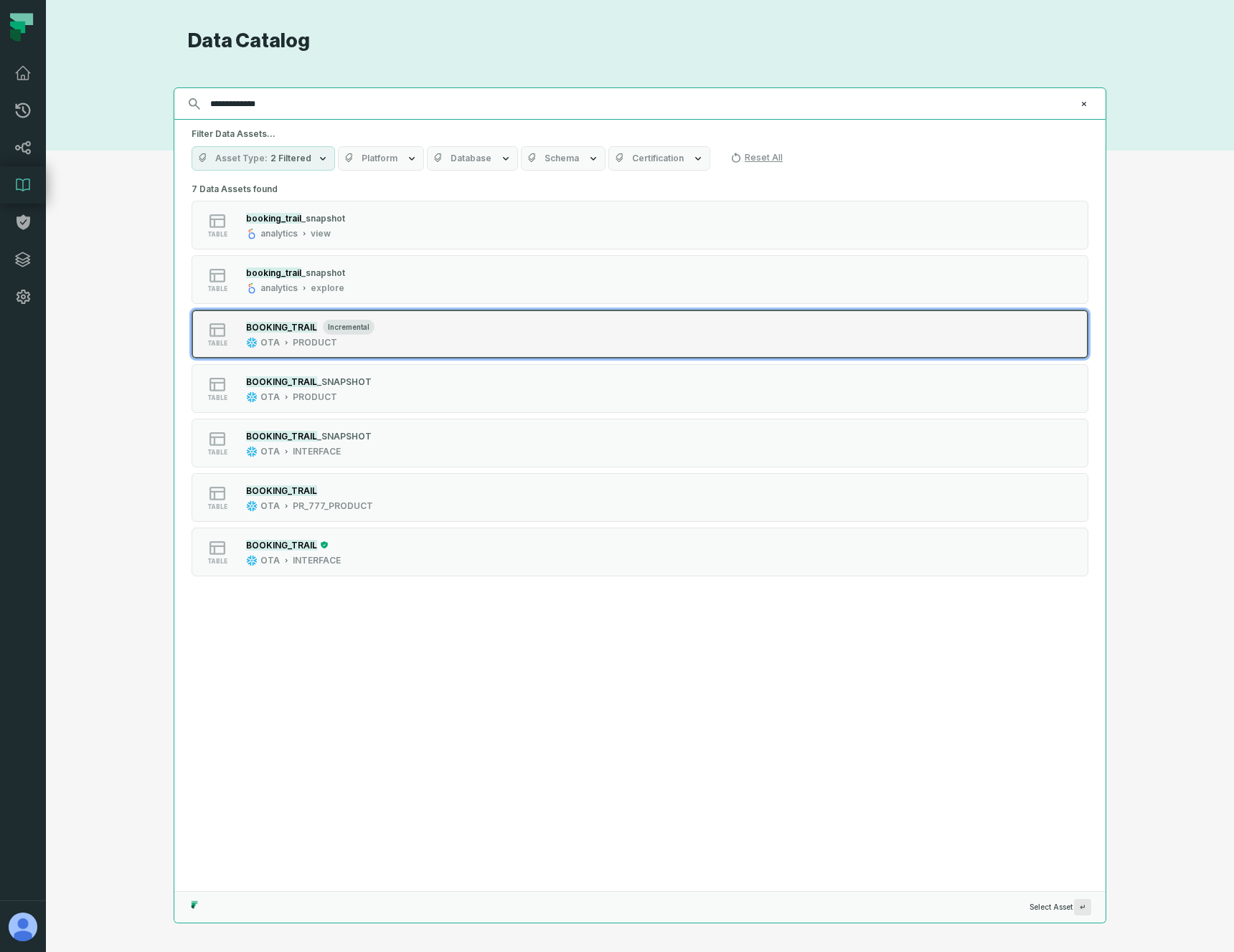
type input "**********"
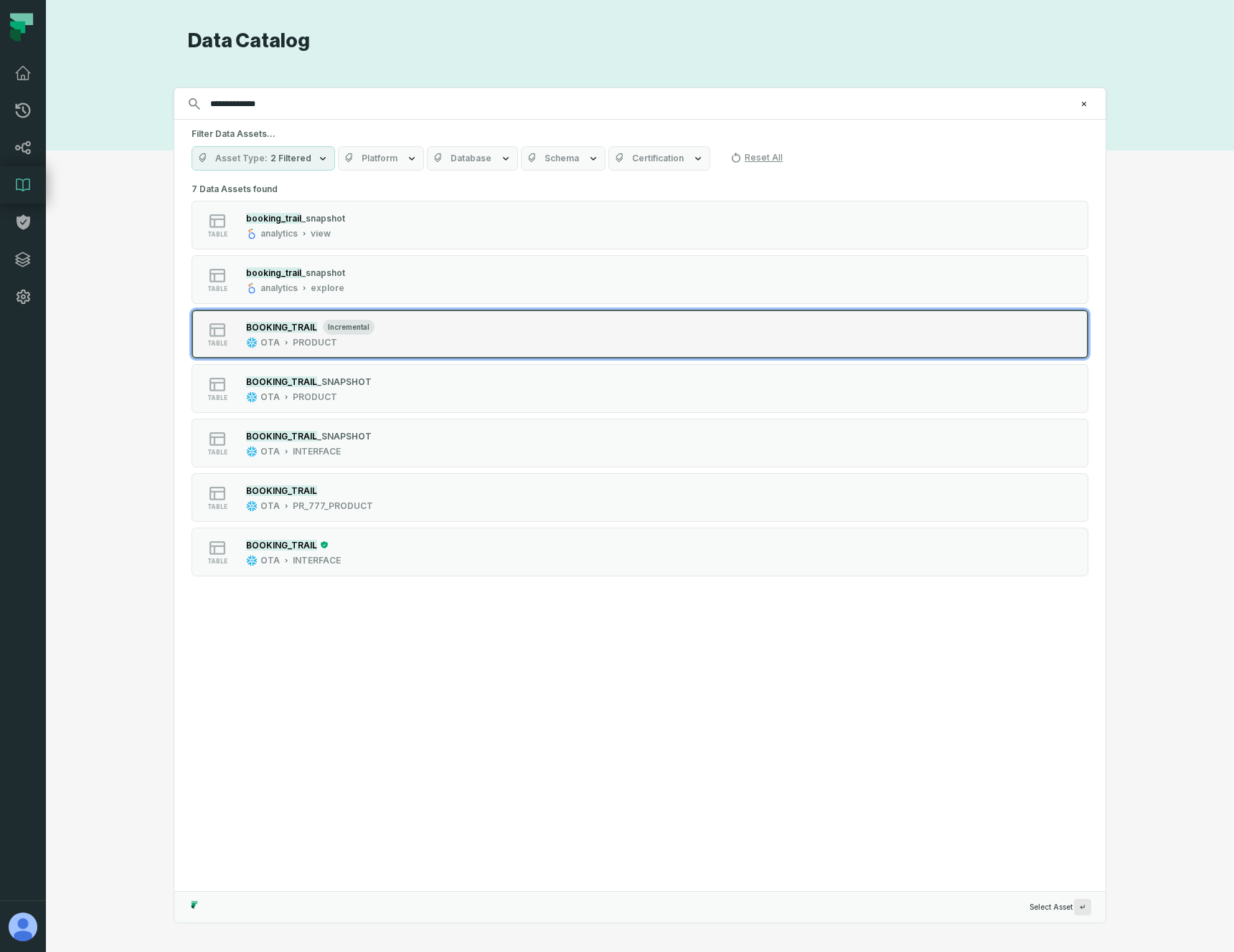
click at [376, 345] on div "BOOKING_TRAIL incremental OTA PRODUCT" at bounding box center [310, 334] width 140 height 29
